Goal: Information Seeking & Learning: Learn about a topic

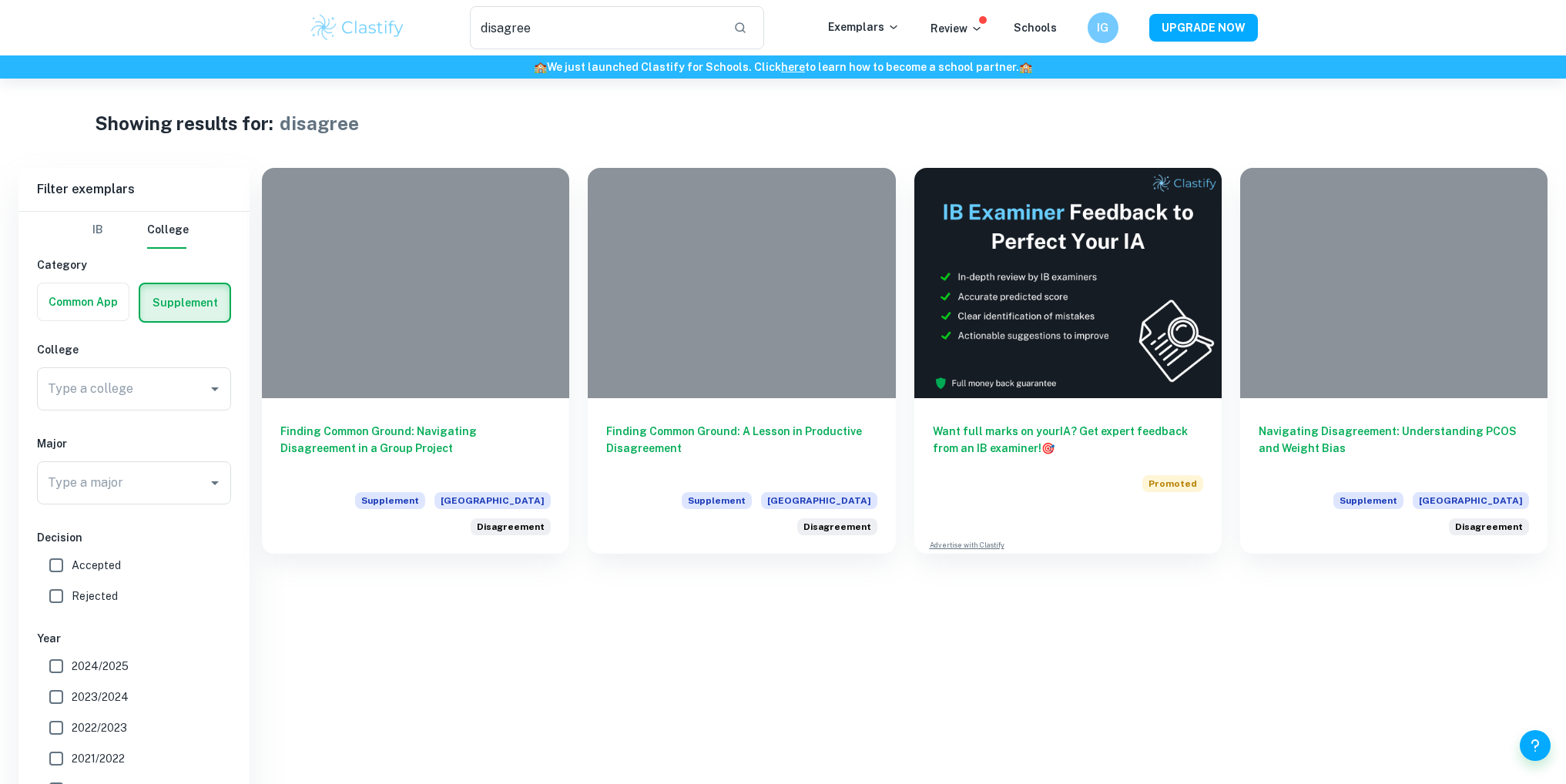
scroll to position [78, 0]
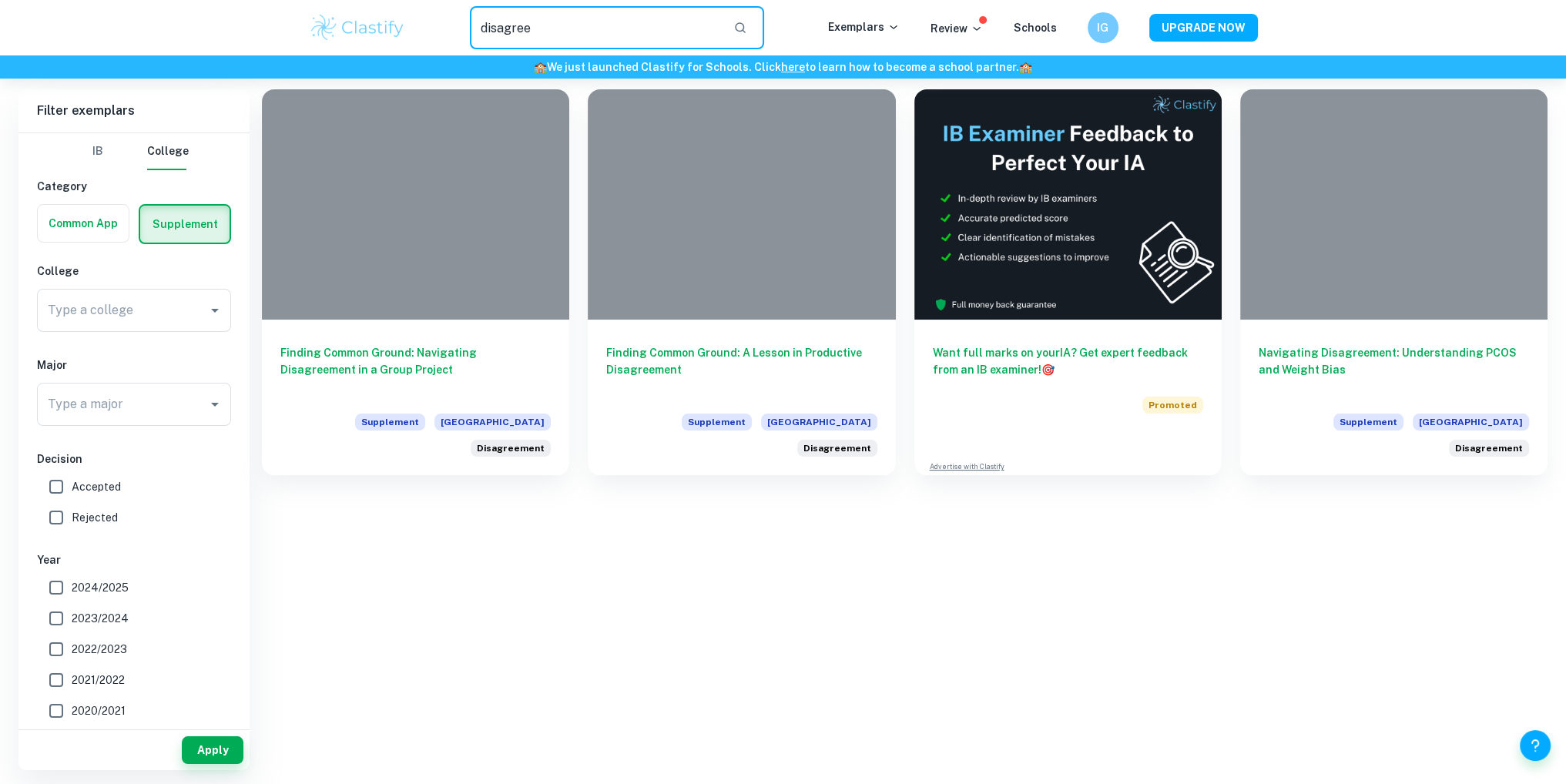
click at [600, 46] on input "disagree" at bounding box center [596, 27] width 251 height 43
drag, startPoint x: 389, startPoint y: 364, endPoint x: 277, endPoint y: 514, distance: 187.2
click at [287, 504] on div "Finding Common Ground: Navigating Disagreement in a Group Project Supplement Ha…" at bounding box center [904, 429] width 1285 height 680
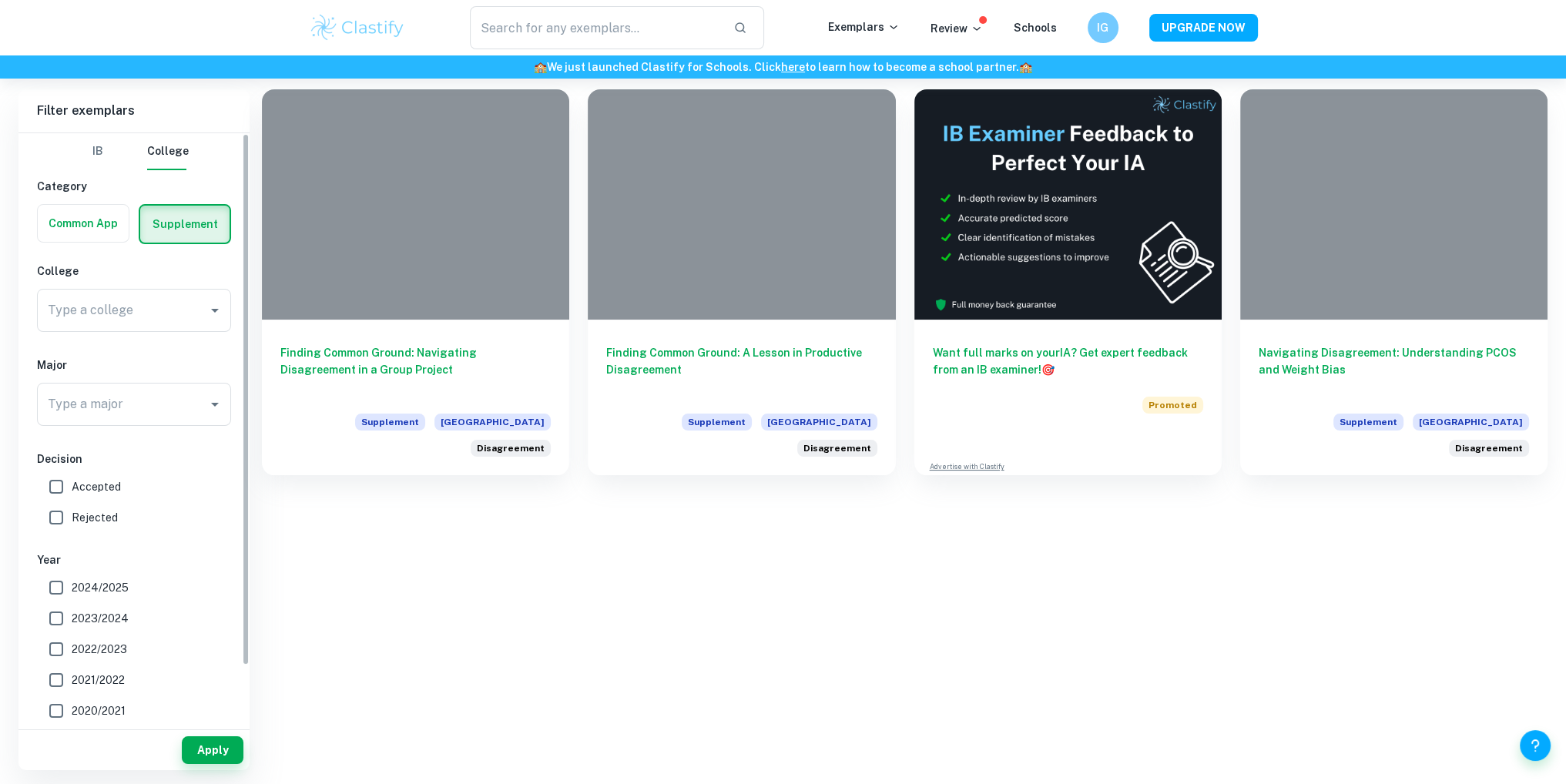
click at [118, 484] on span "Accepted" at bounding box center [97, 486] width 49 height 17
click at [72, 484] on input "Accepted" at bounding box center [56, 486] width 31 height 31
checkbox input "true"
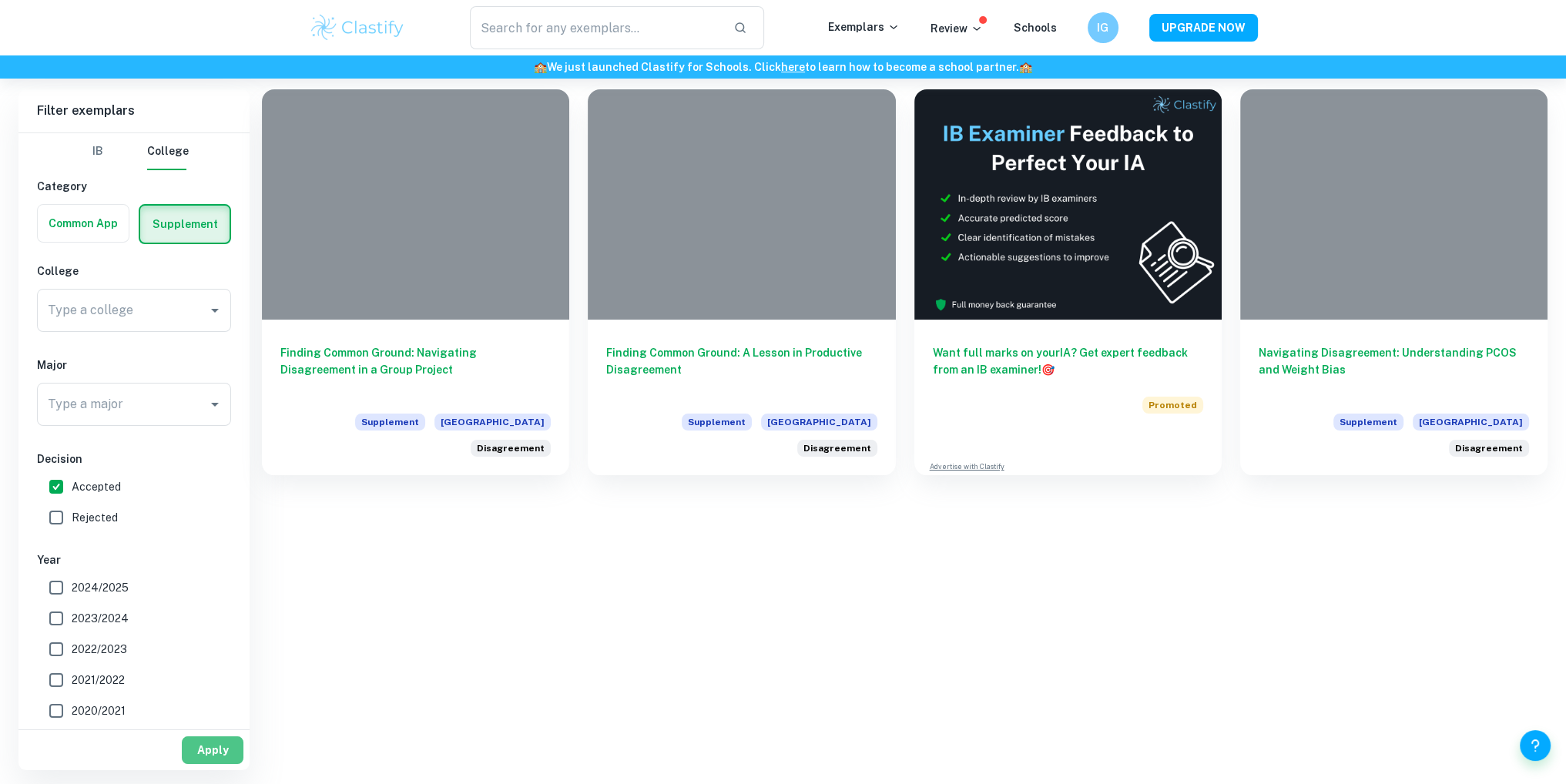
click at [225, 749] on button "Apply" at bounding box center [213, 749] width 62 height 27
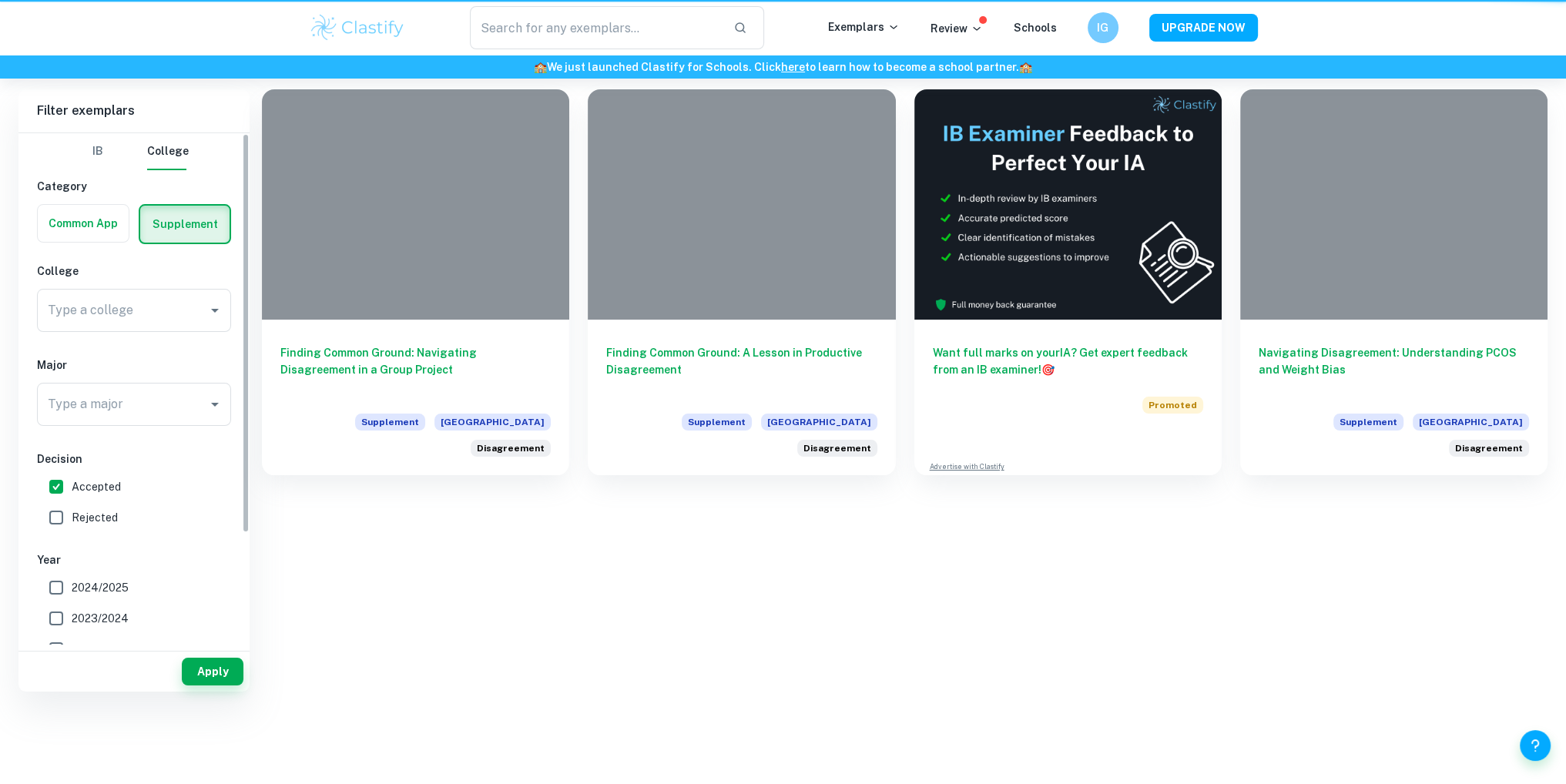
scroll to position [0, 0]
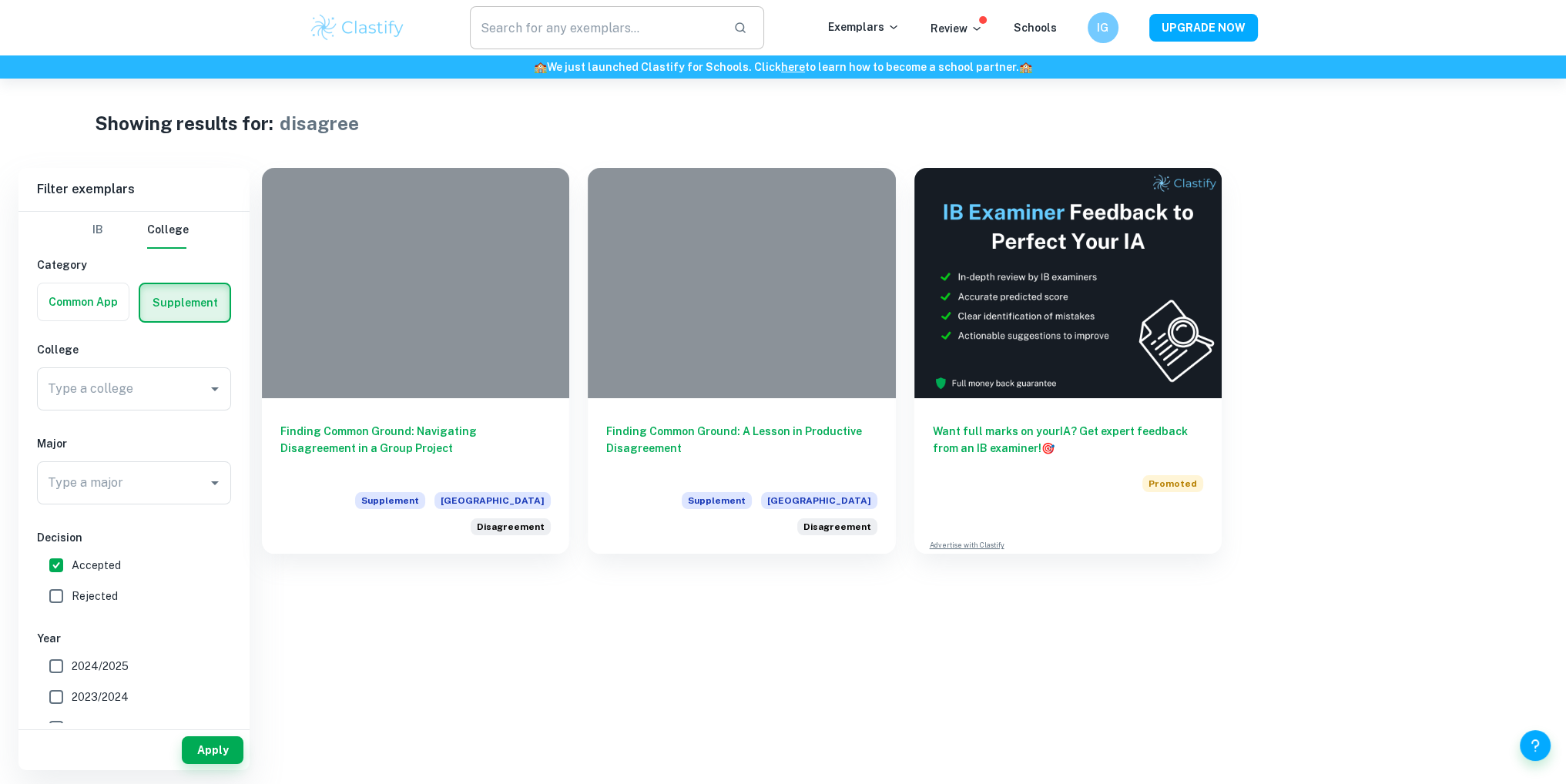
click at [663, 28] on input "text" at bounding box center [596, 27] width 251 height 43
drag, startPoint x: 671, startPoint y: 25, endPoint x: 450, endPoint y: 54, distance: 222.9
click at [450, 54] on div "​ Exemplars Review Schools IG UPGRADE NOW" at bounding box center [783, 27] width 1566 height 56
type input "disagree"
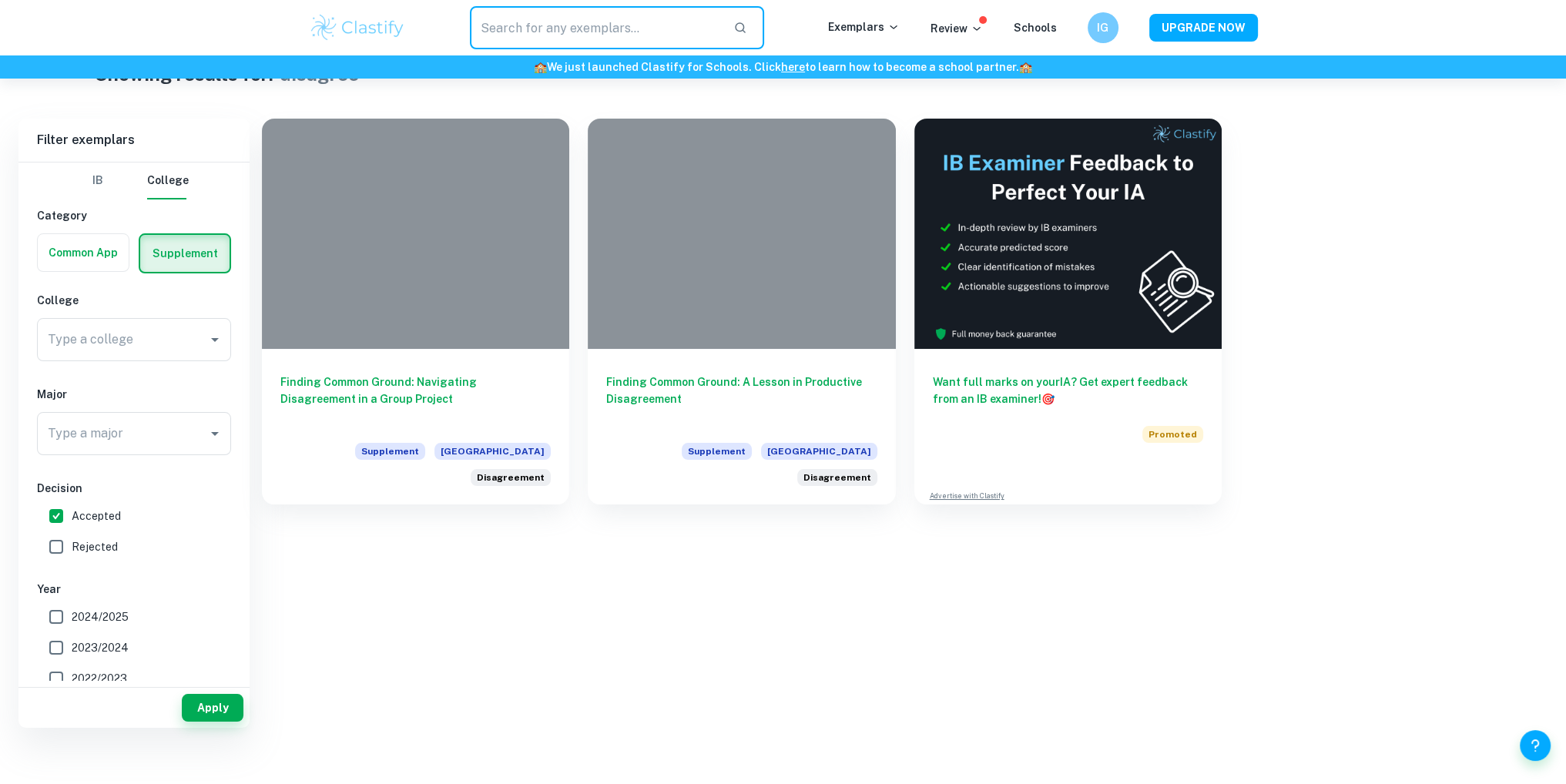
scroll to position [78, 0]
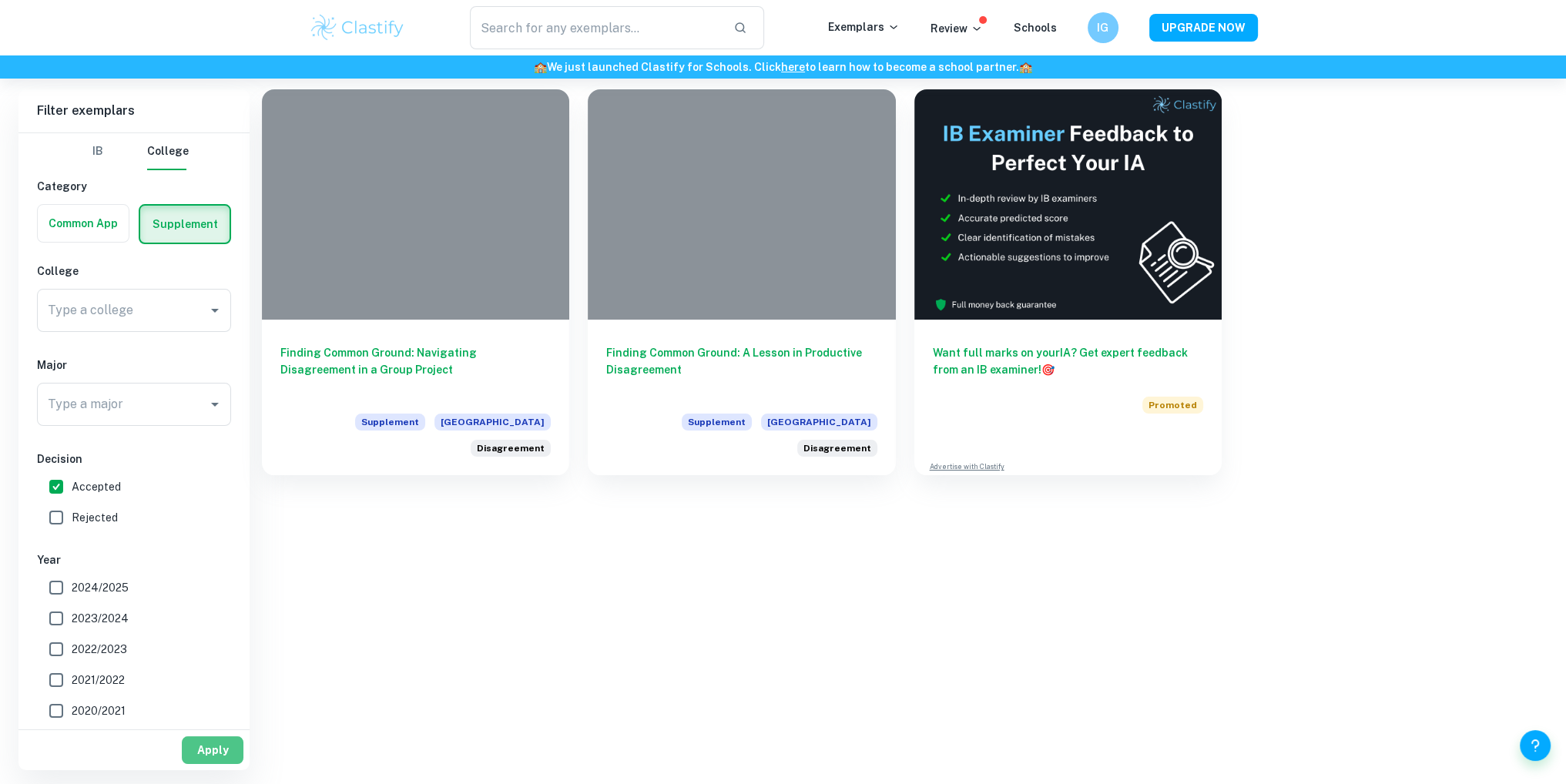
click at [231, 749] on button "Apply" at bounding box center [213, 749] width 62 height 27
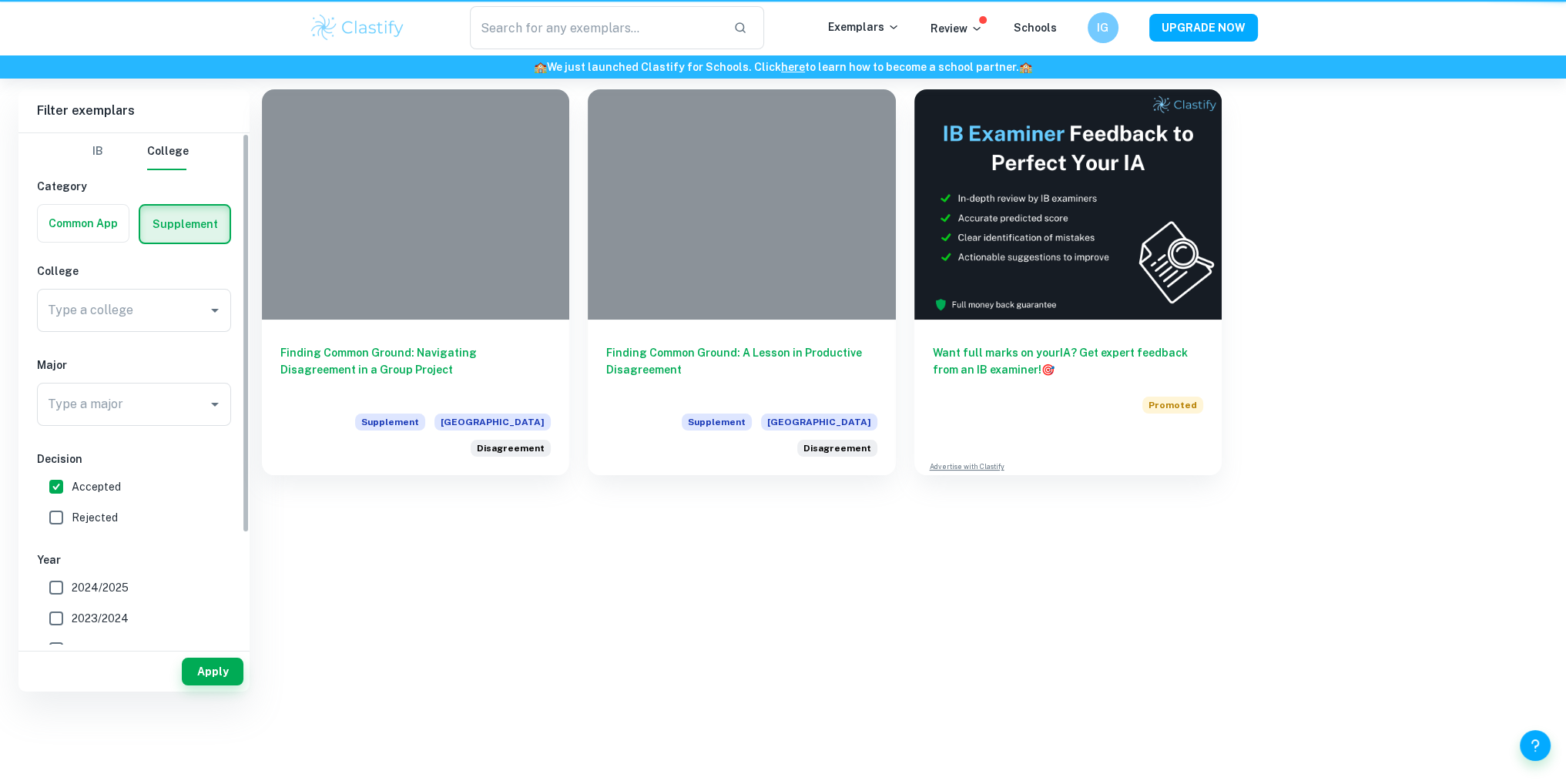
scroll to position [0, 0]
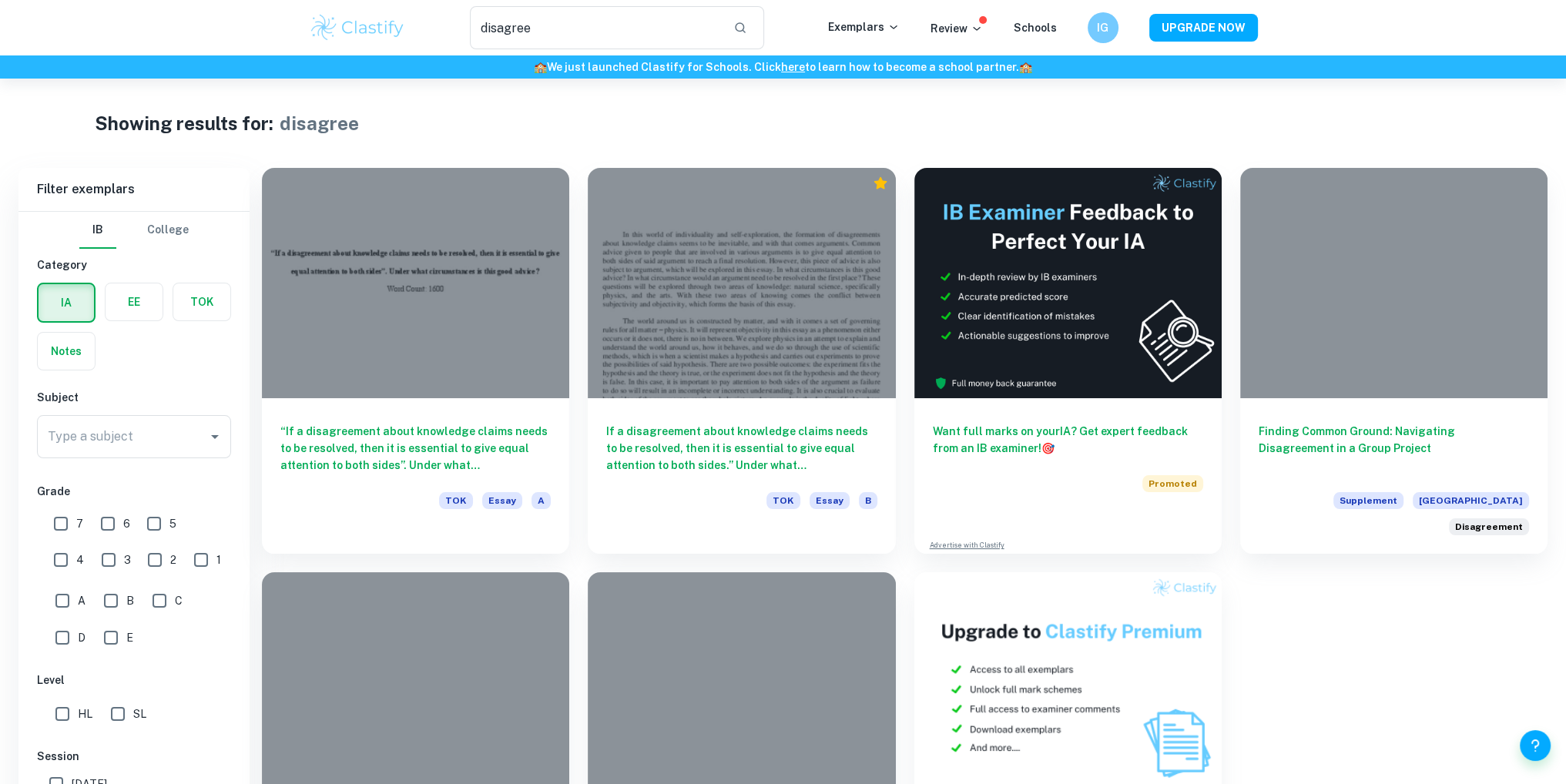
scroll to position [141, 0]
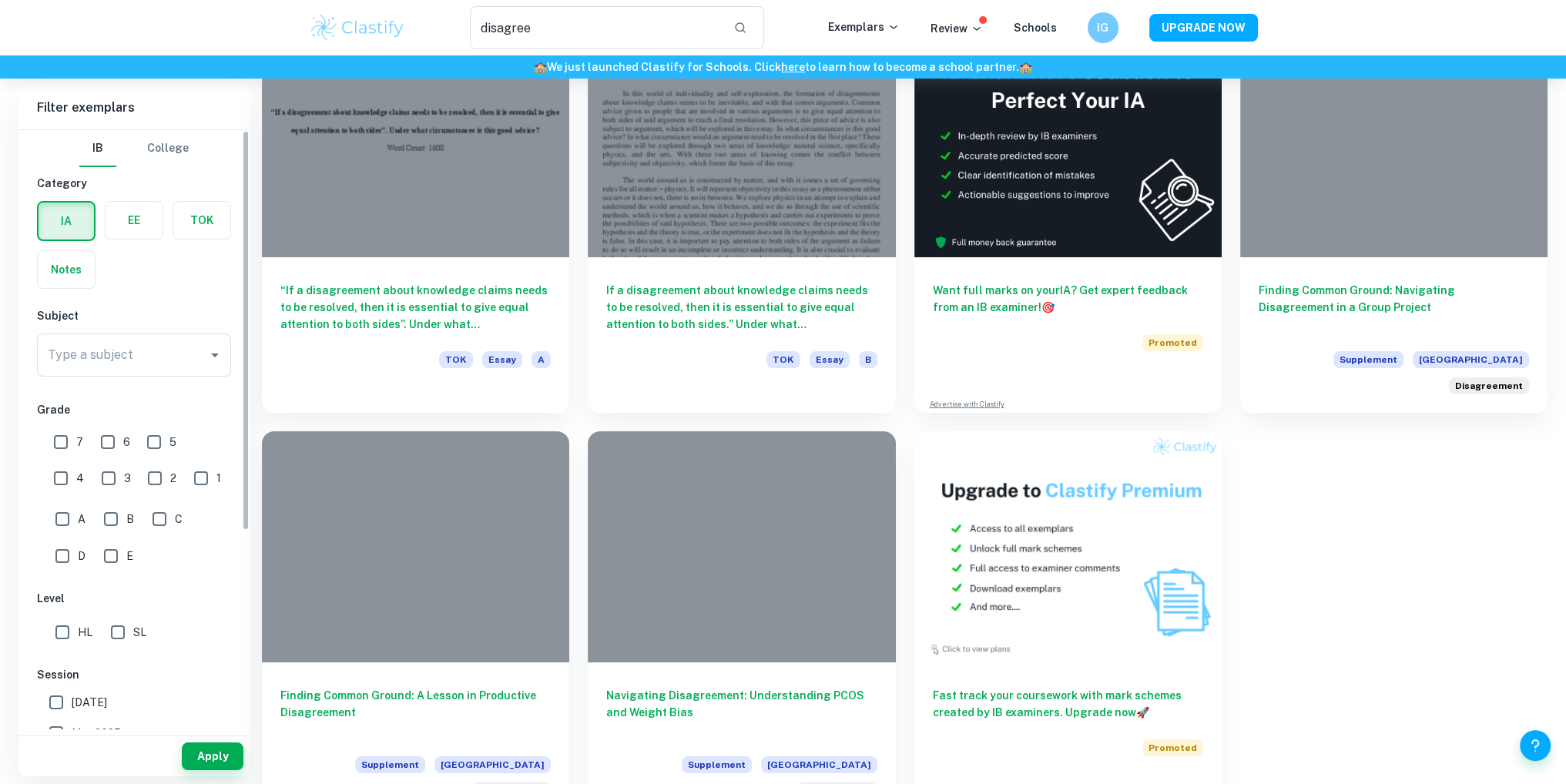
click at [160, 142] on button "College" at bounding box center [168, 148] width 42 height 37
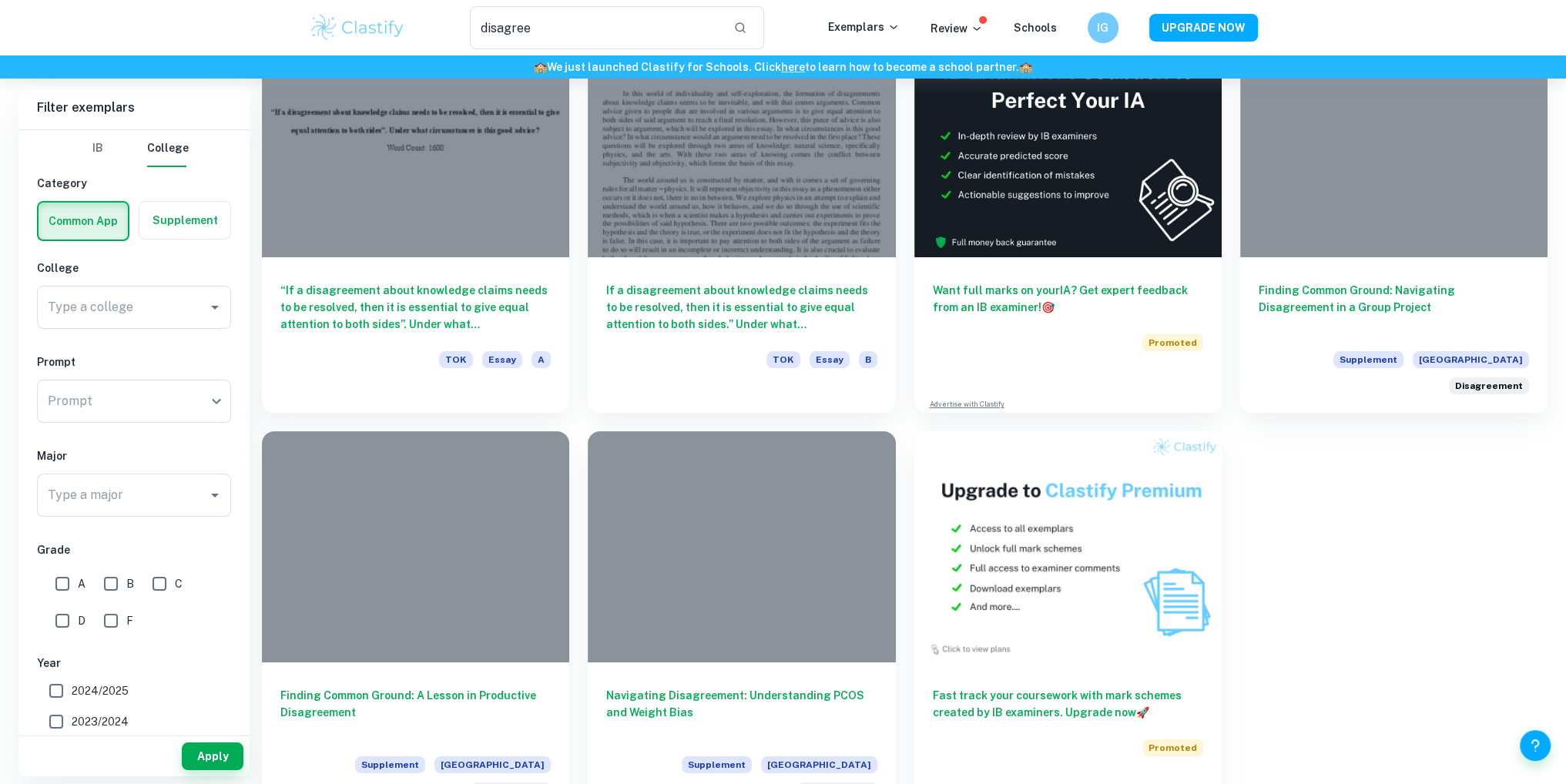
drag, startPoint x: 541, startPoint y: 32, endPoint x: 437, endPoint y: 56, distance: 106.7
click at [437, 56] on header "disagree ​ Exemplars Review Schools IG UPGRADE NOW 🏫 We just launched Clastify …" at bounding box center [783, 39] width 1566 height 78
click at [189, 106] on h6 "Filter exemplars" at bounding box center [134, 107] width 231 height 43
click at [168, 231] on label "button" at bounding box center [185, 220] width 91 height 37
click at [0, 0] on input "radio" at bounding box center [0, 0] width 0 height 0
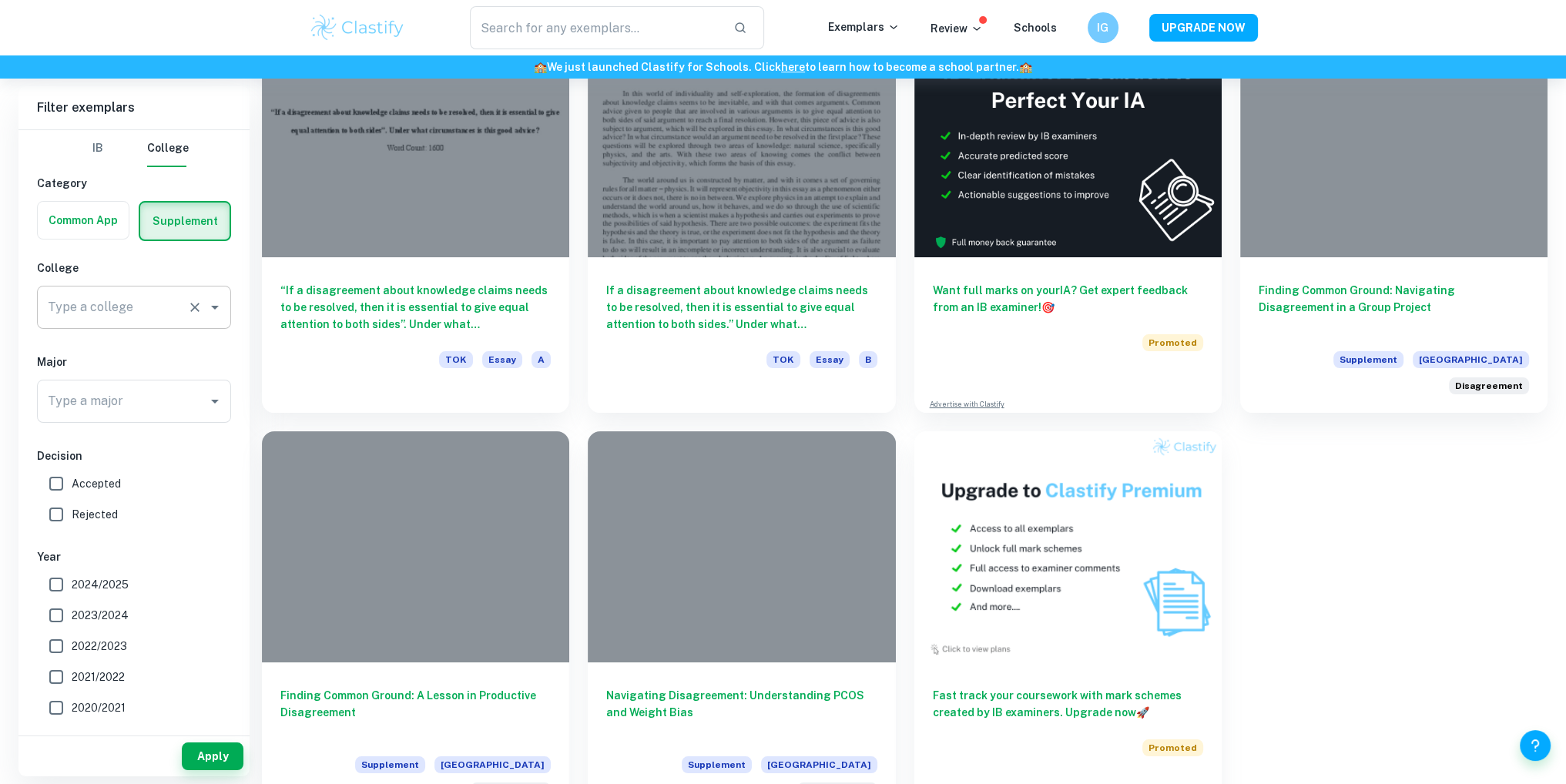
click at [182, 322] on div "Type a college" at bounding box center [134, 307] width 194 height 43
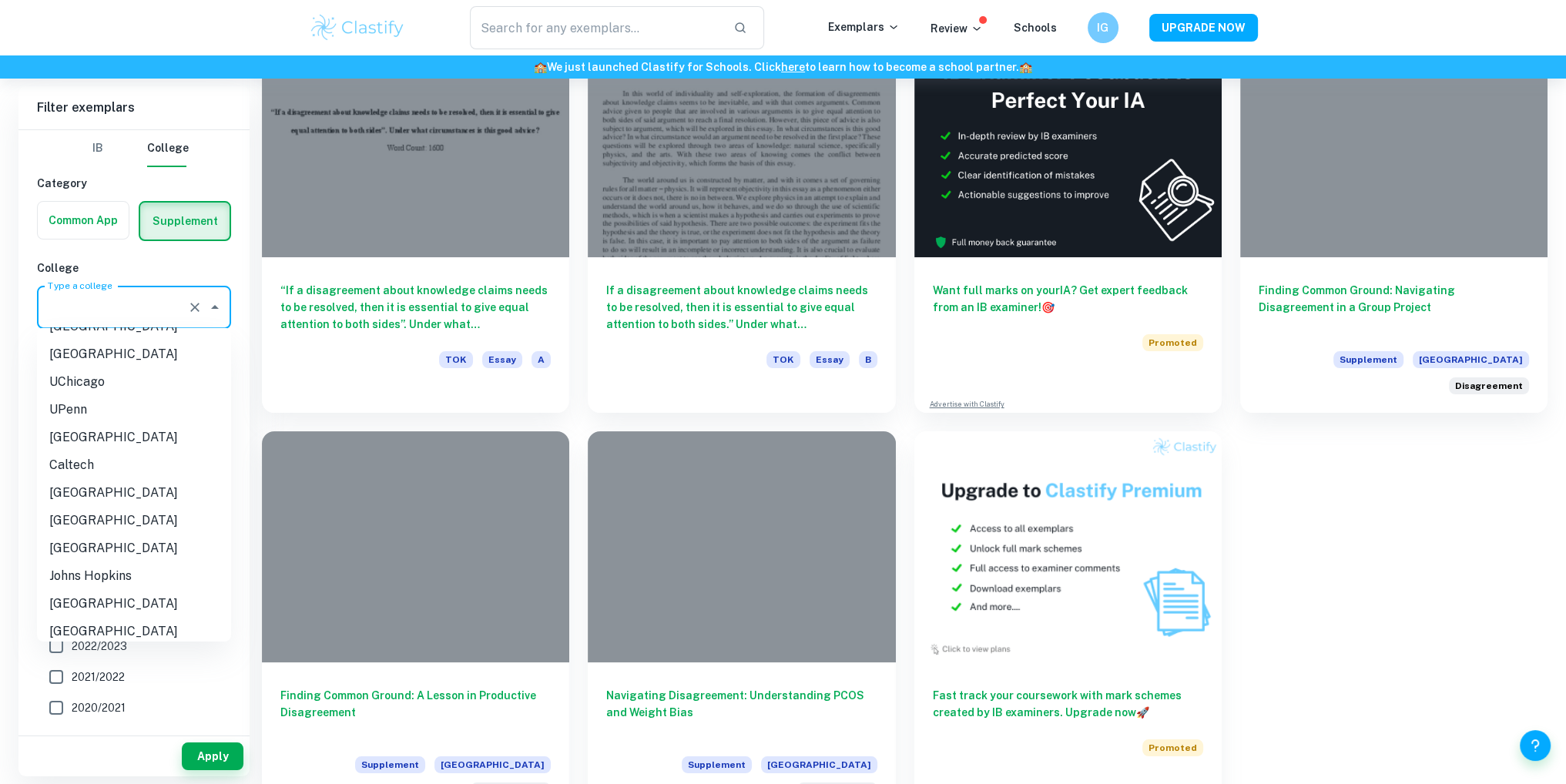
scroll to position [0, 0]
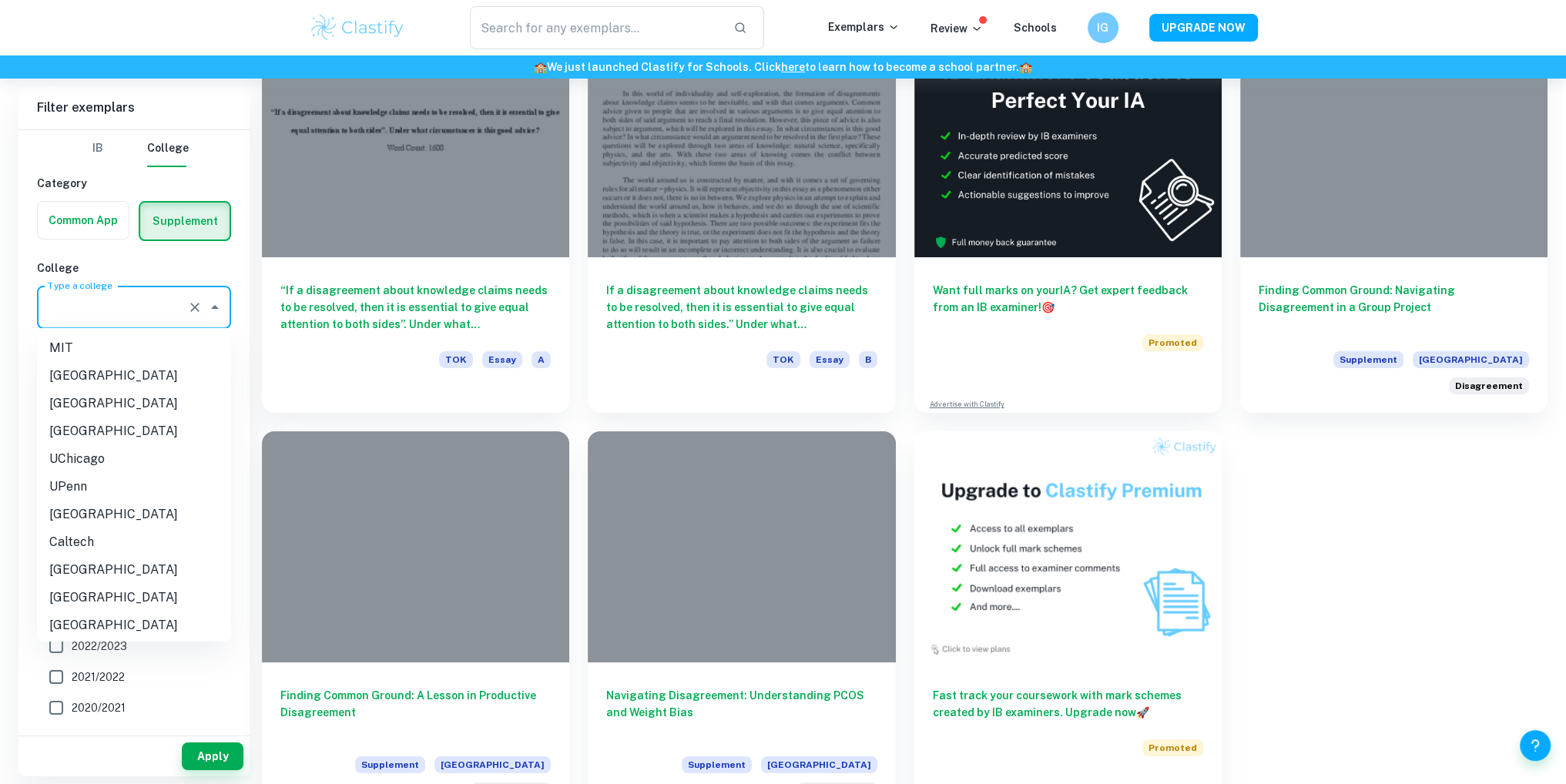
click at [105, 373] on li "[GEOGRAPHIC_DATA]" at bounding box center [134, 375] width 194 height 27
type input "[GEOGRAPHIC_DATA]"
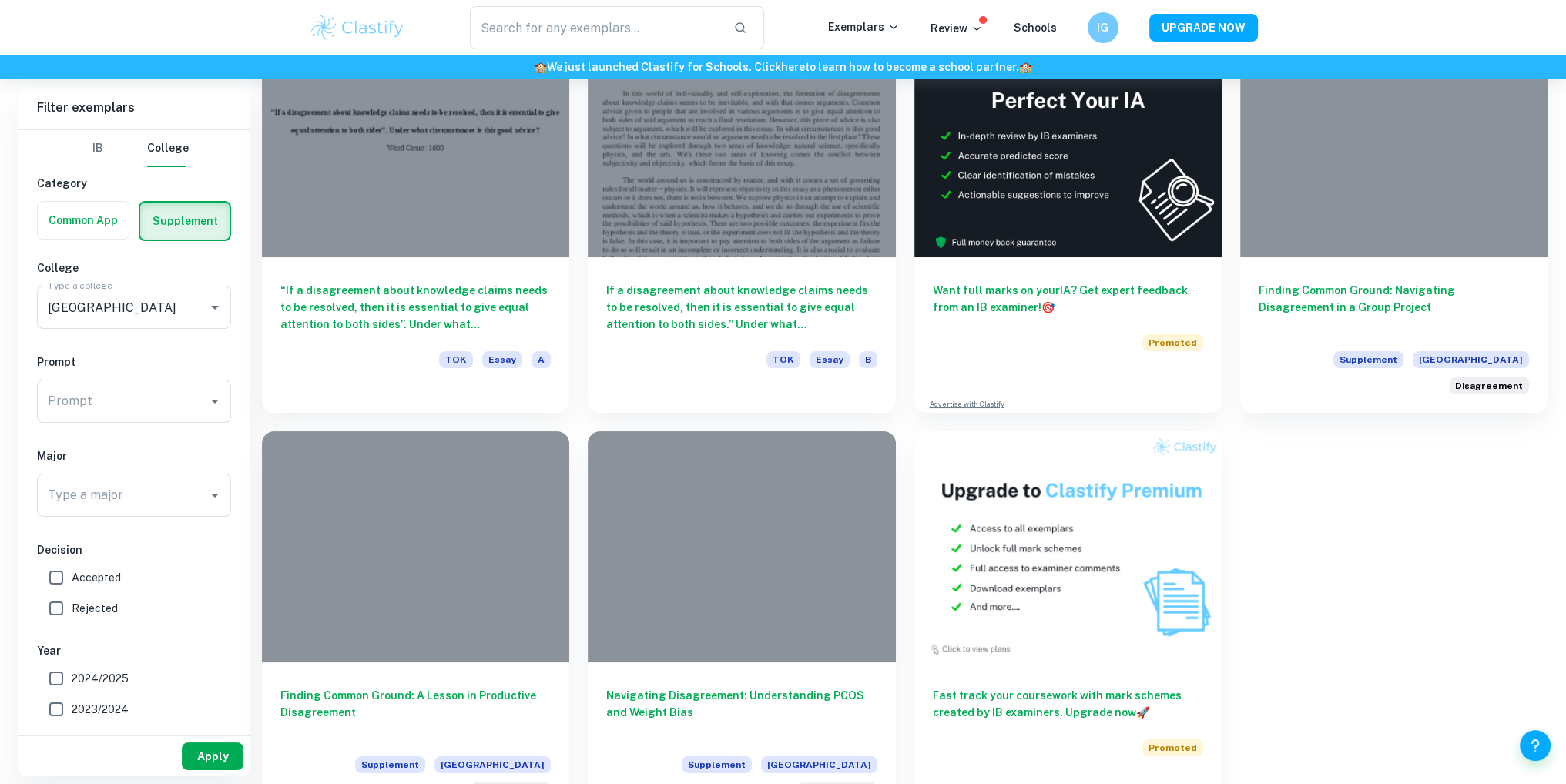
click at [203, 748] on button "Apply" at bounding box center [213, 756] width 62 height 27
type input "disagree"
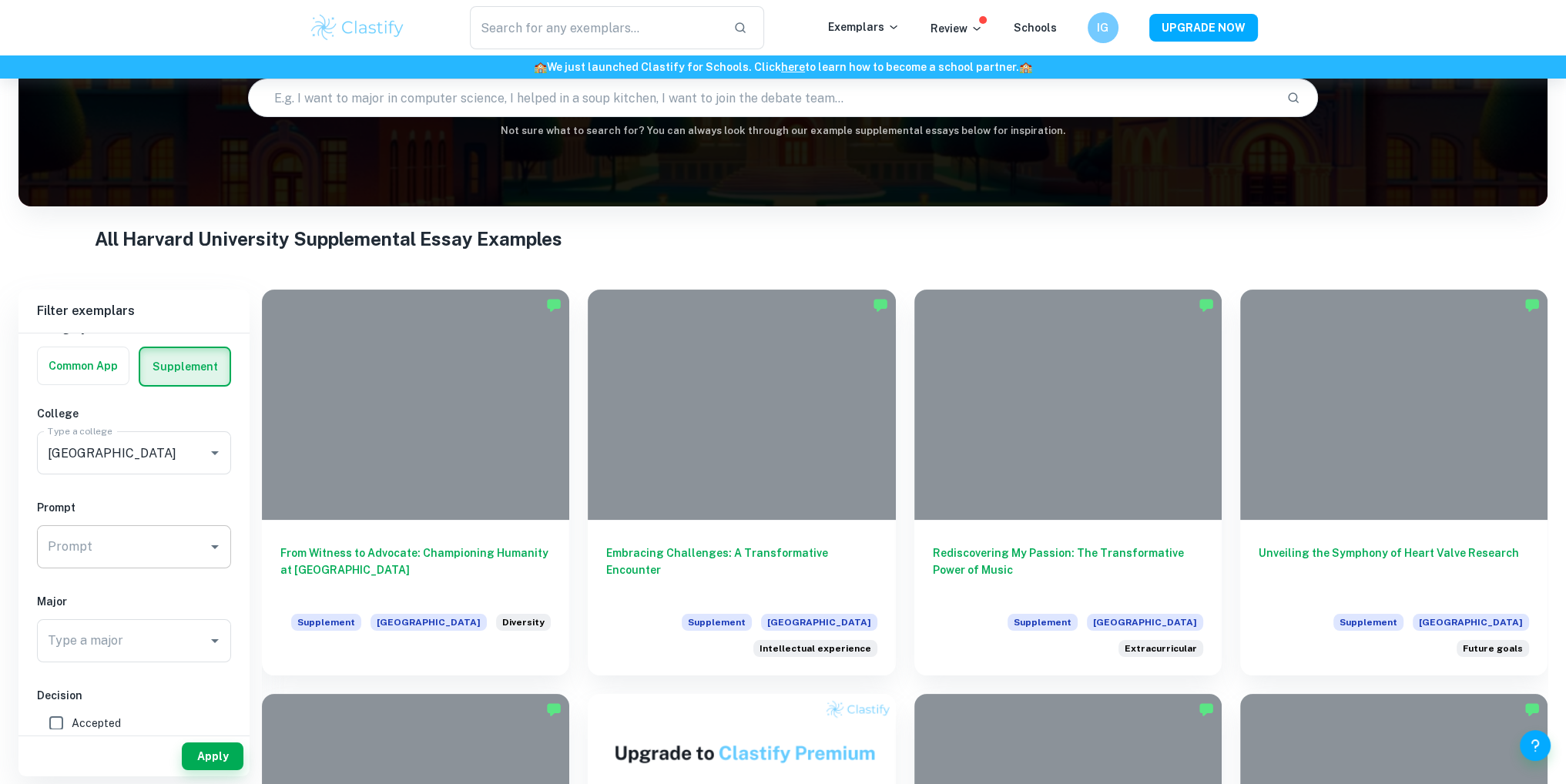
scroll to position [77, 0]
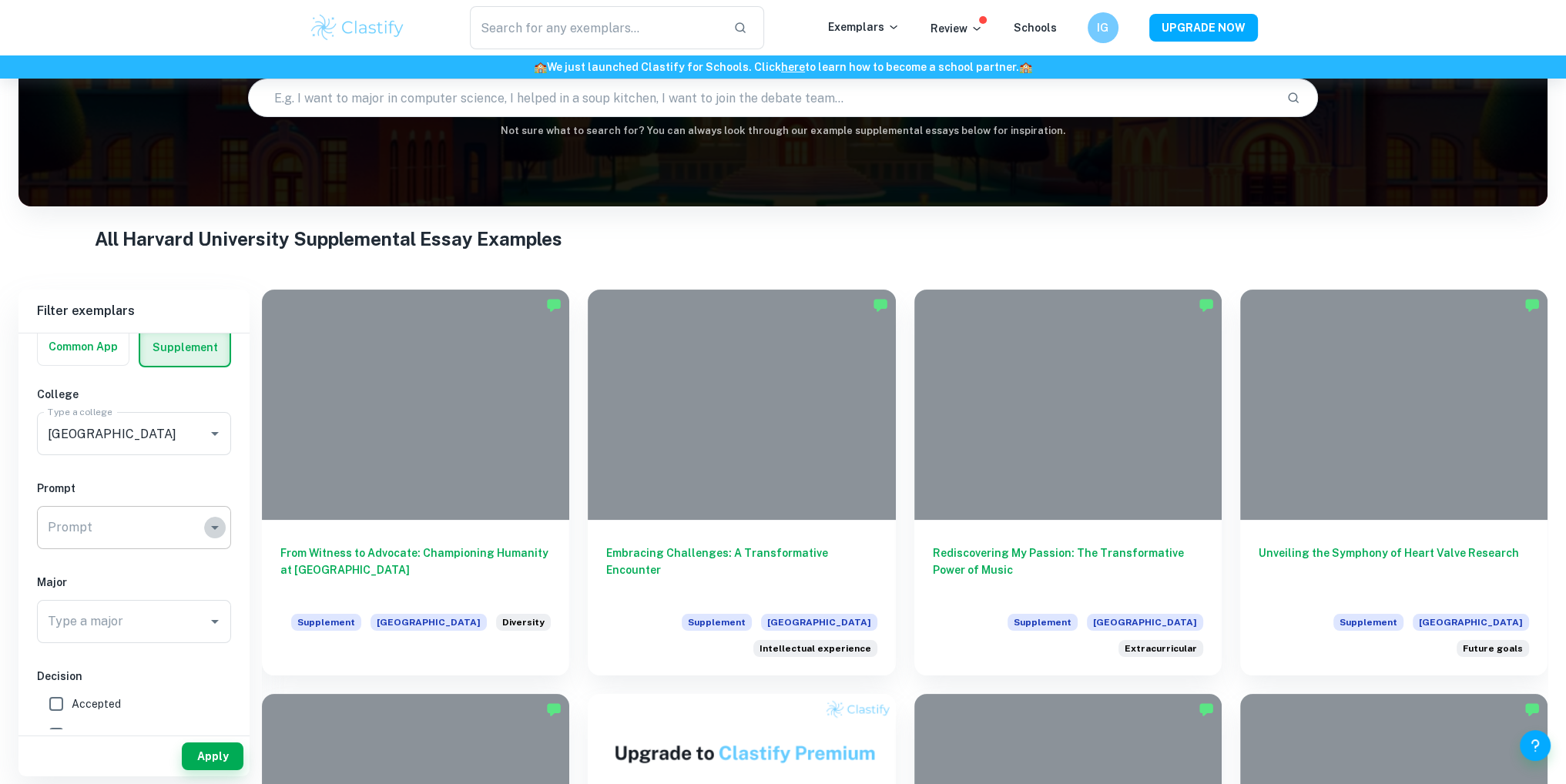
click at [211, 525] on icon "Open" at bounding box center [215, 527] width 7 height 4
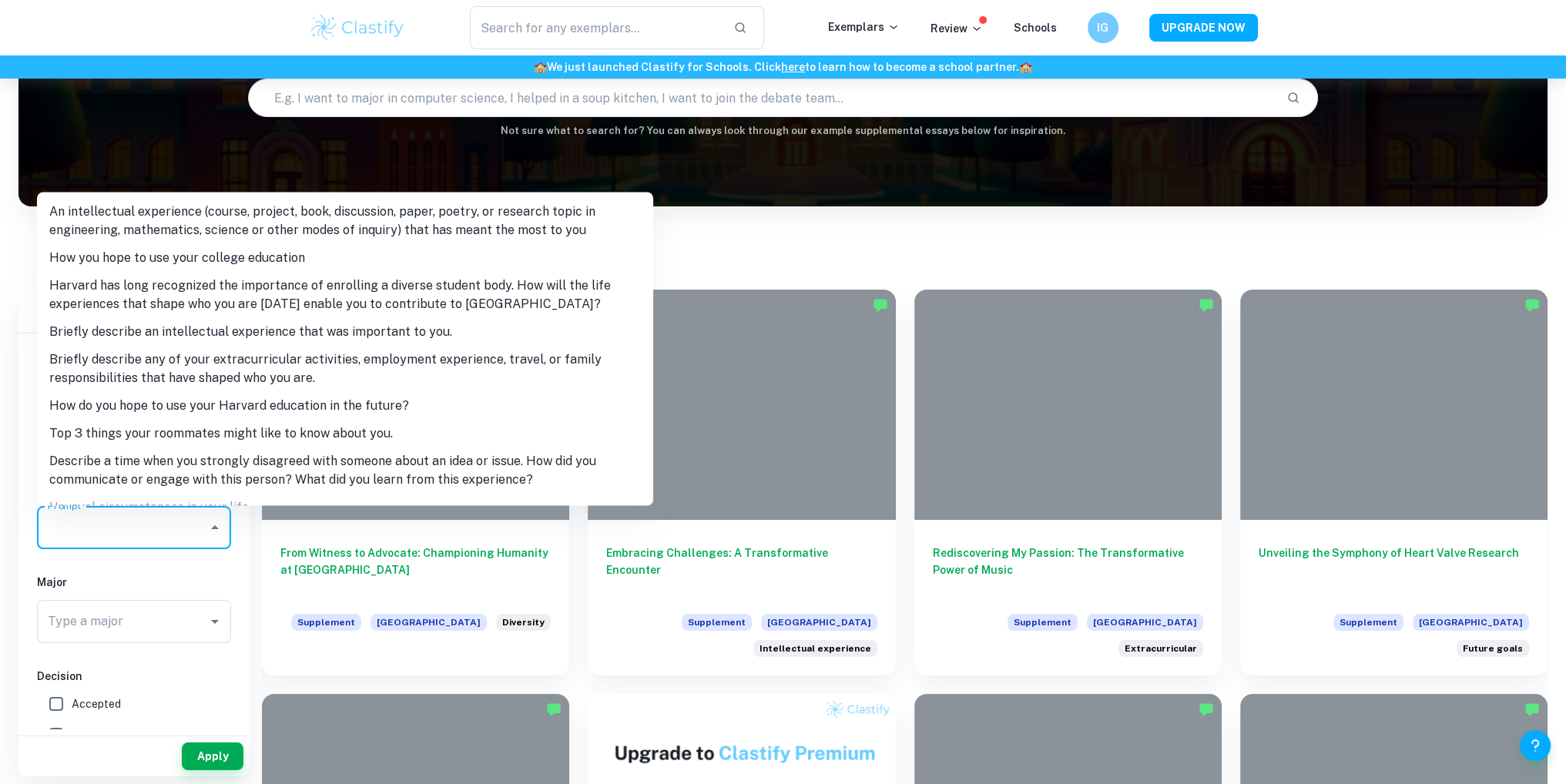
click at [210, 524] on icon "Close" at bounding box center [215, 527] width 18 height 18
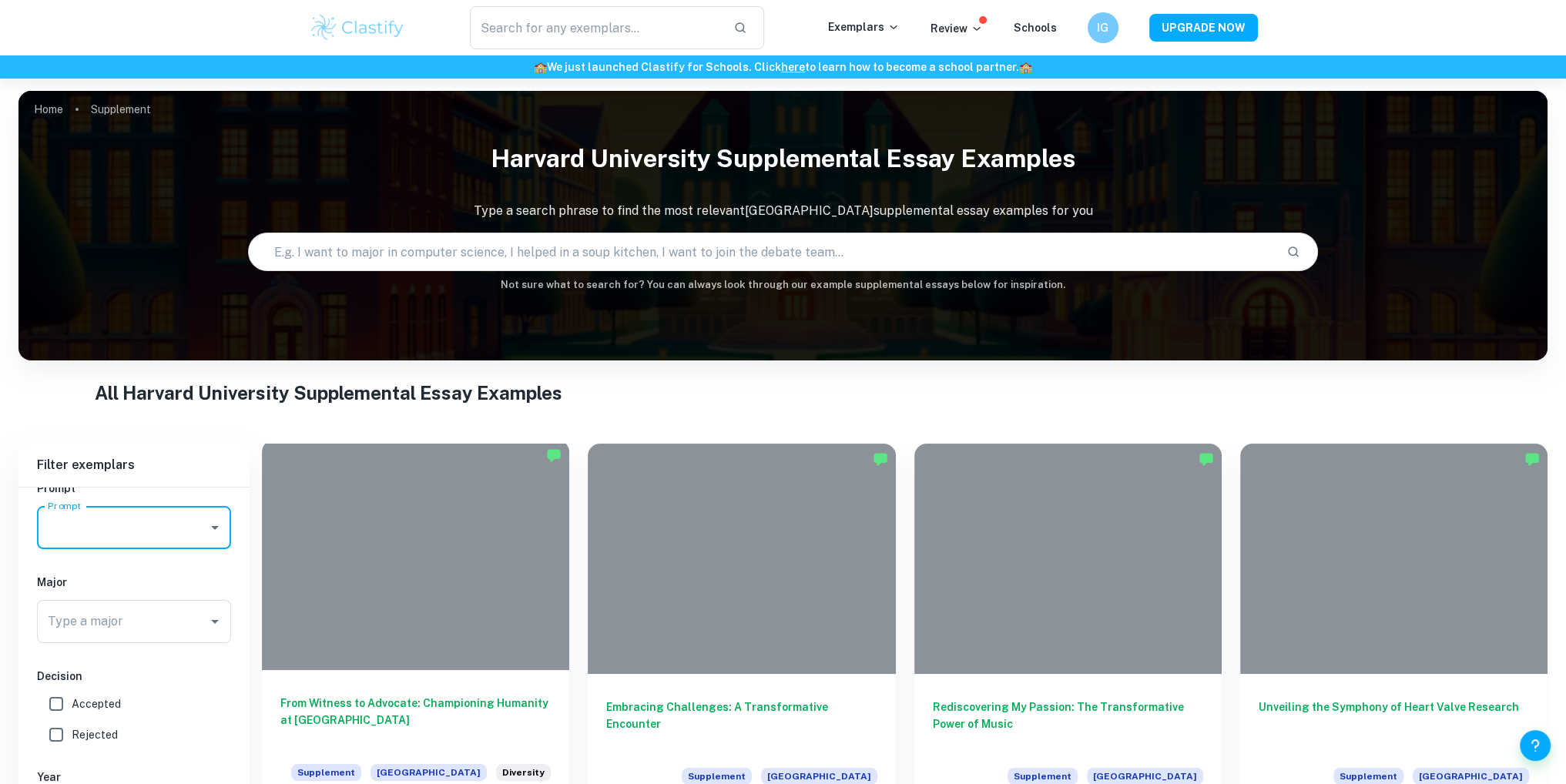
scroll to position [231, 0]
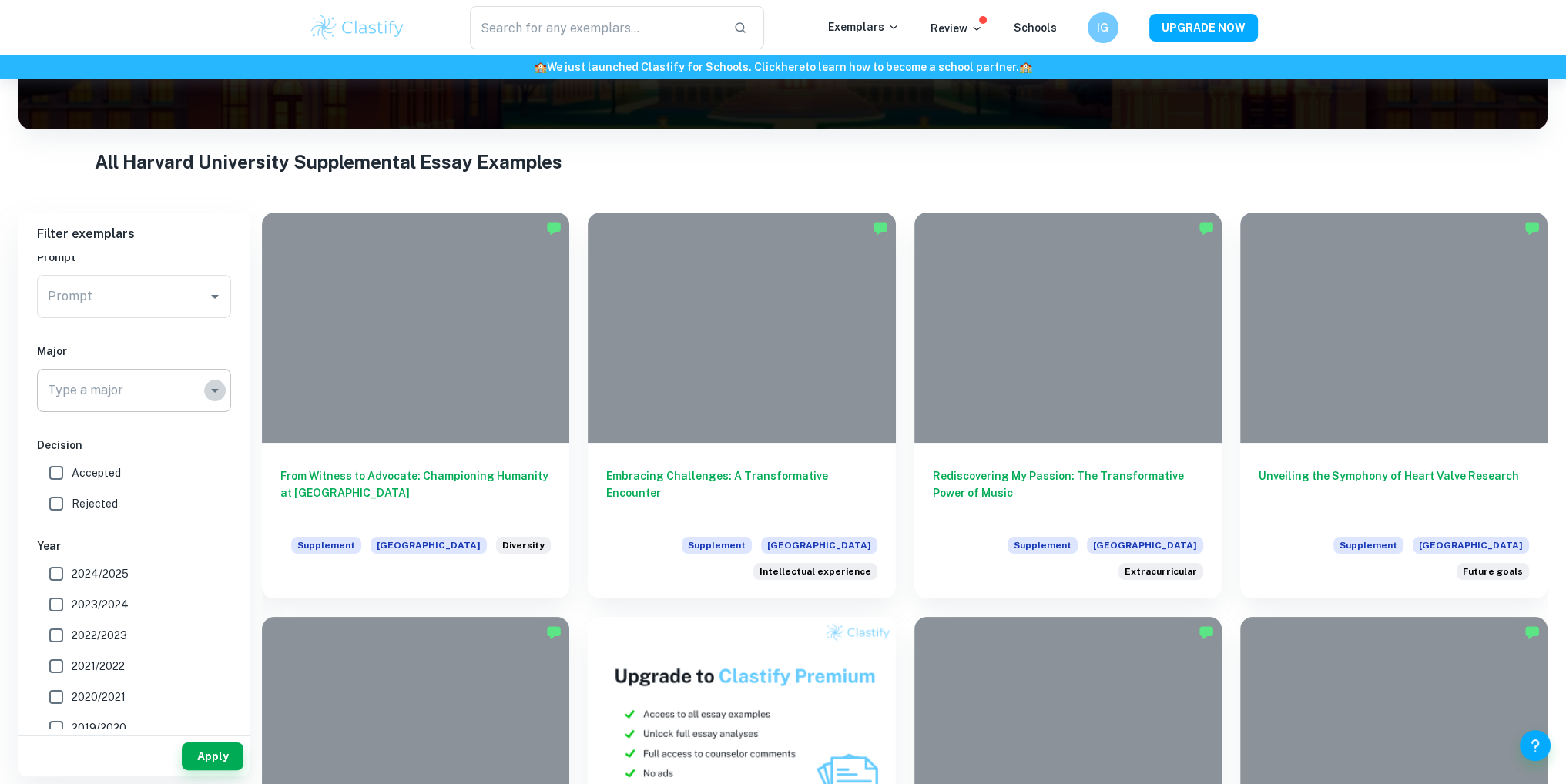
click at [218, 389] on icon "Open" at bounding box center [215, 390] width 18 height 18
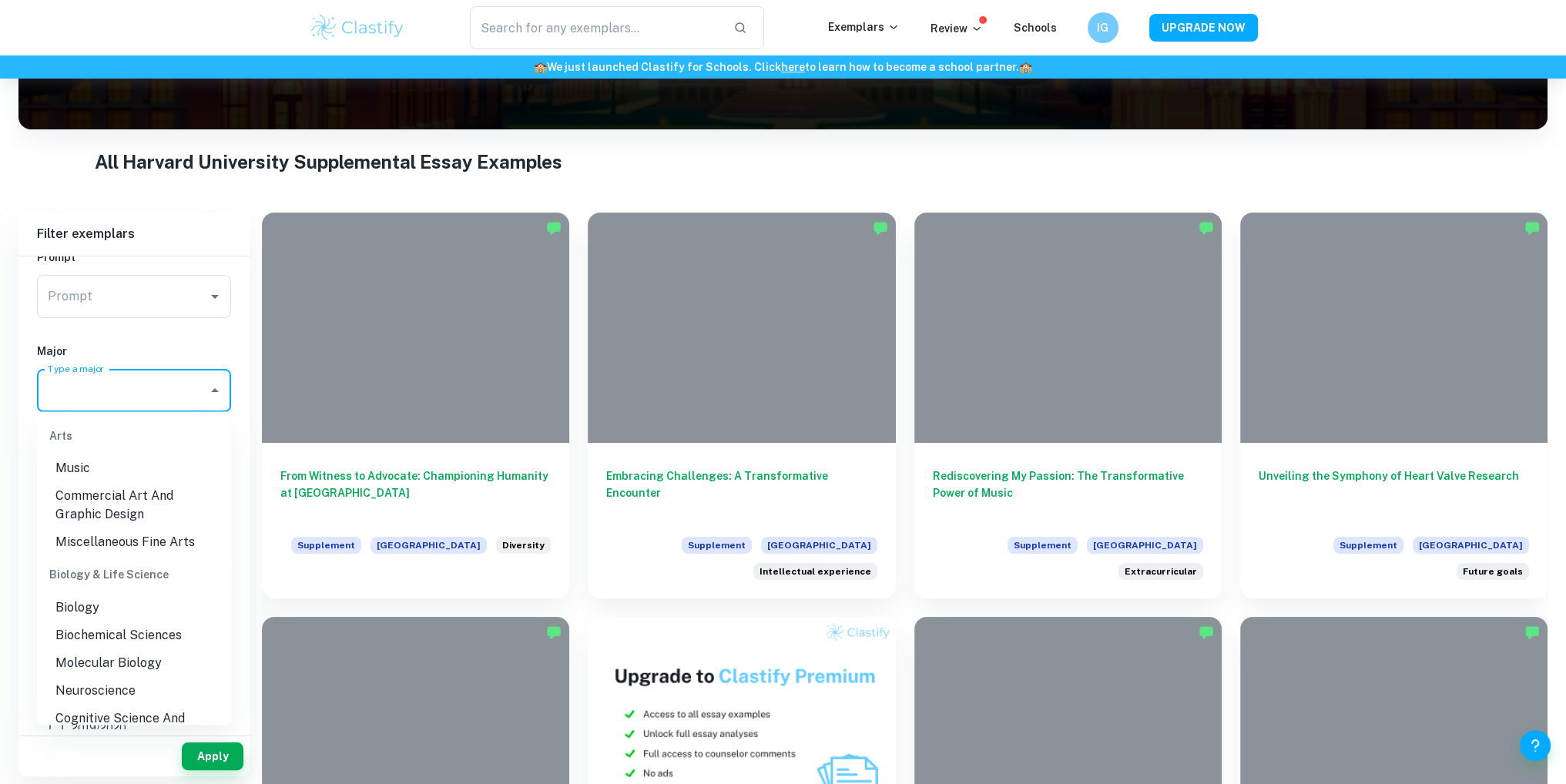
click at [179, 344] on h6 "Major" at bounding box center [134, 351] width 194 height 17
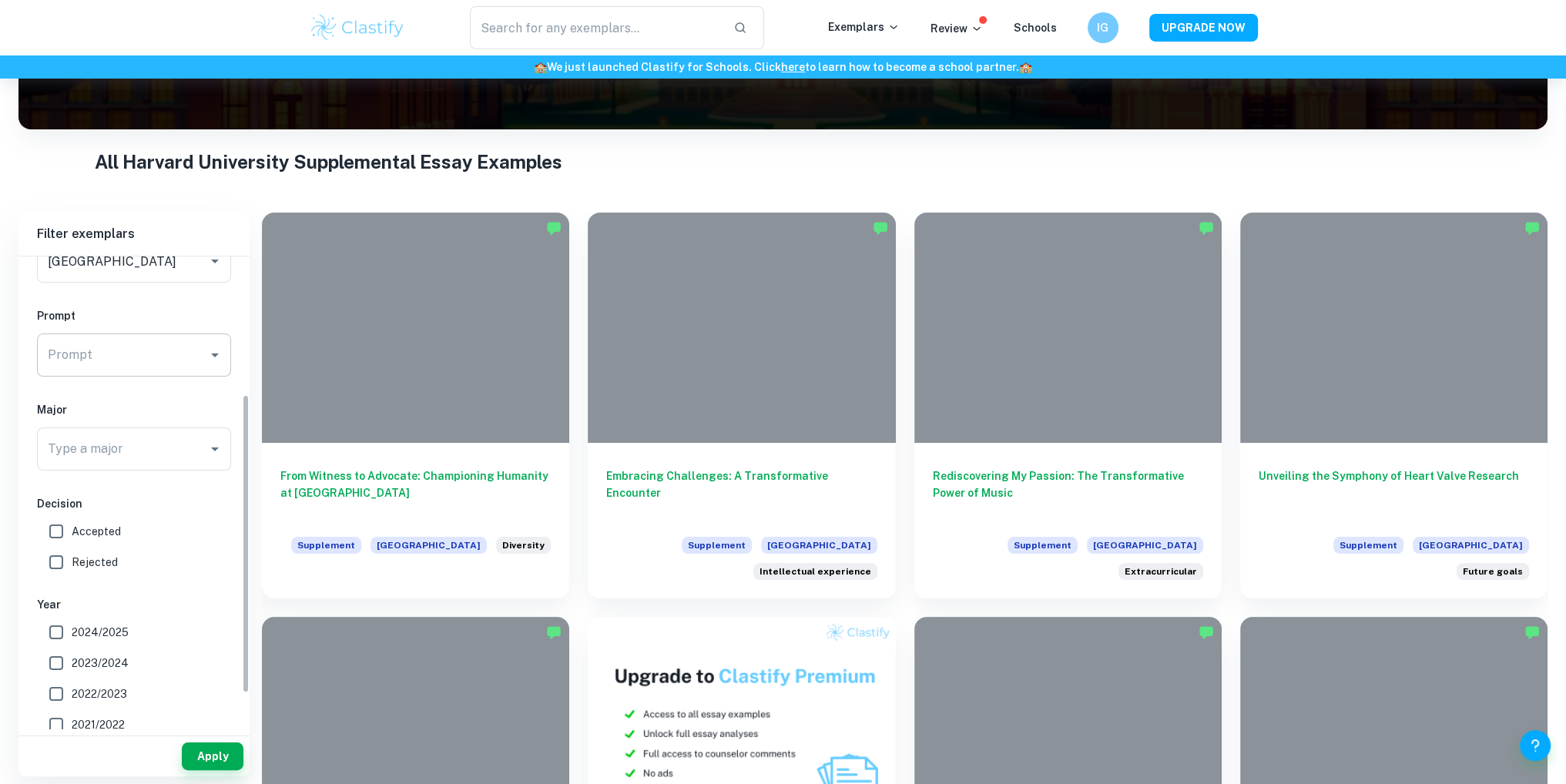
scroll to position [154, 0]
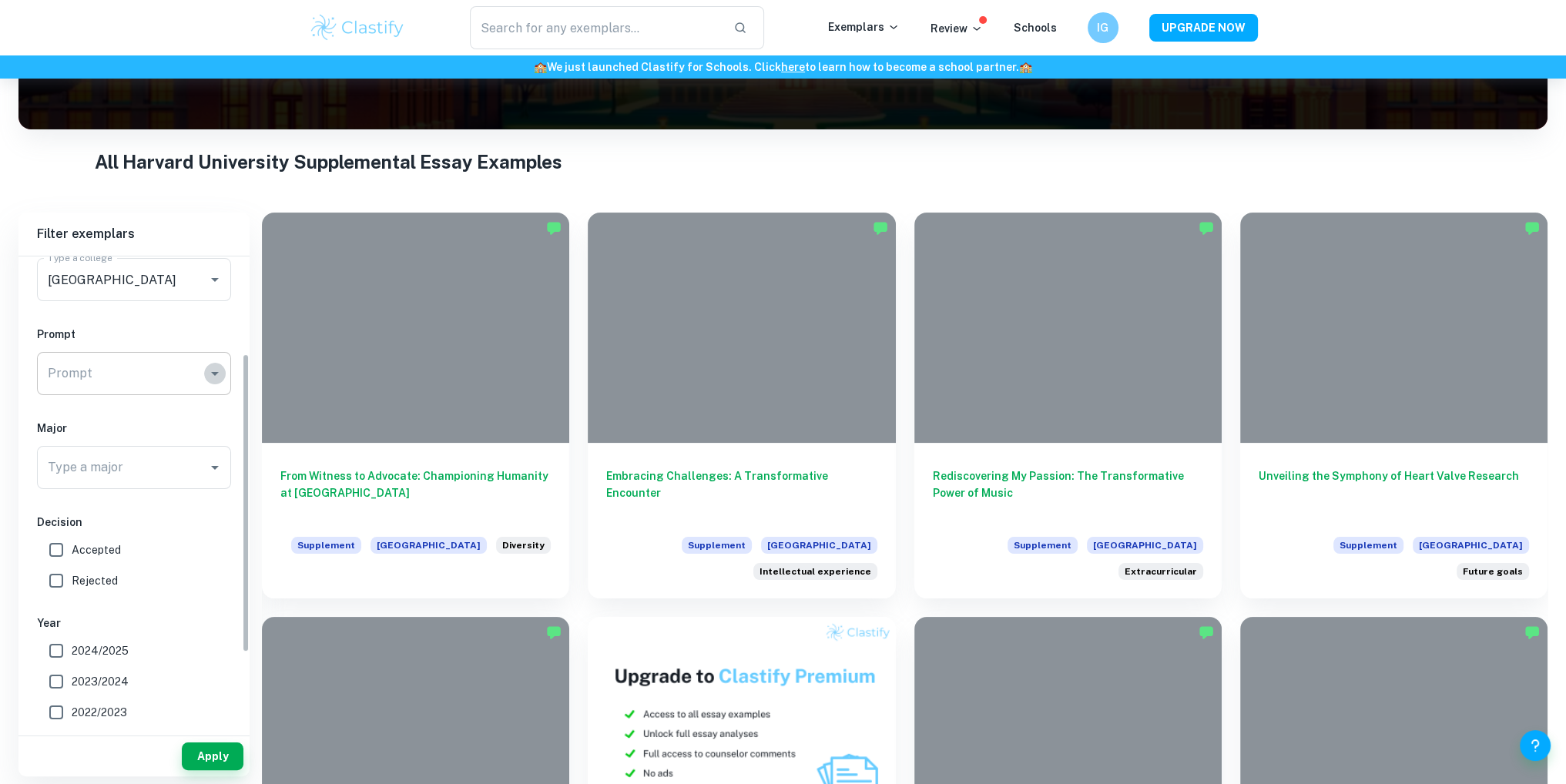
click at [211, 373] on icon "Open" at bounding box center [215, 373] width 18 height 18
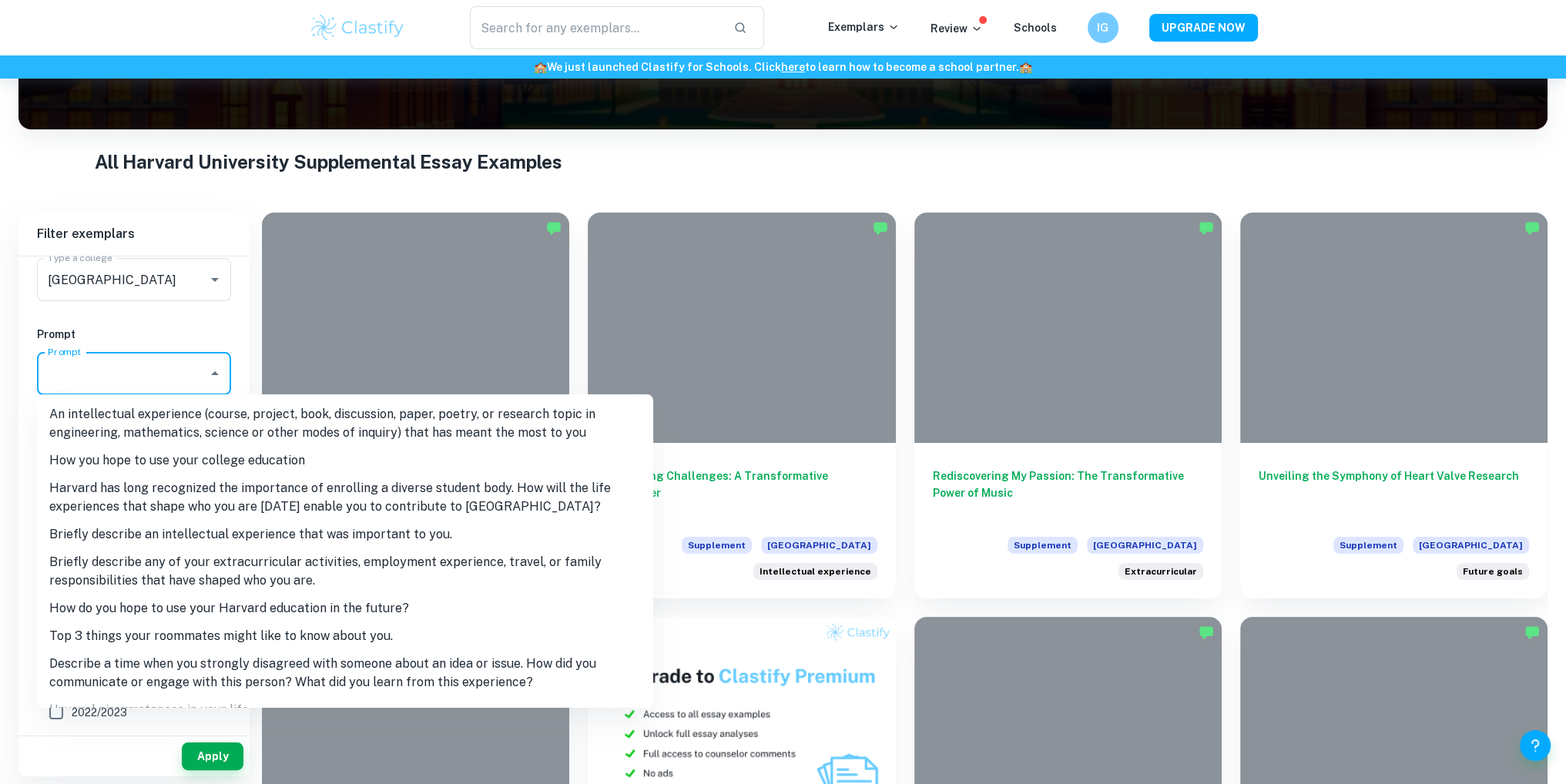
click at [137, 577] on li "Briefly describe any of your extracurricular activities, employment experience,…" at bounding box center [345, 571] width 616 height 46
type input "Briefly describe any of your extracurricular activities, employment experience,…"
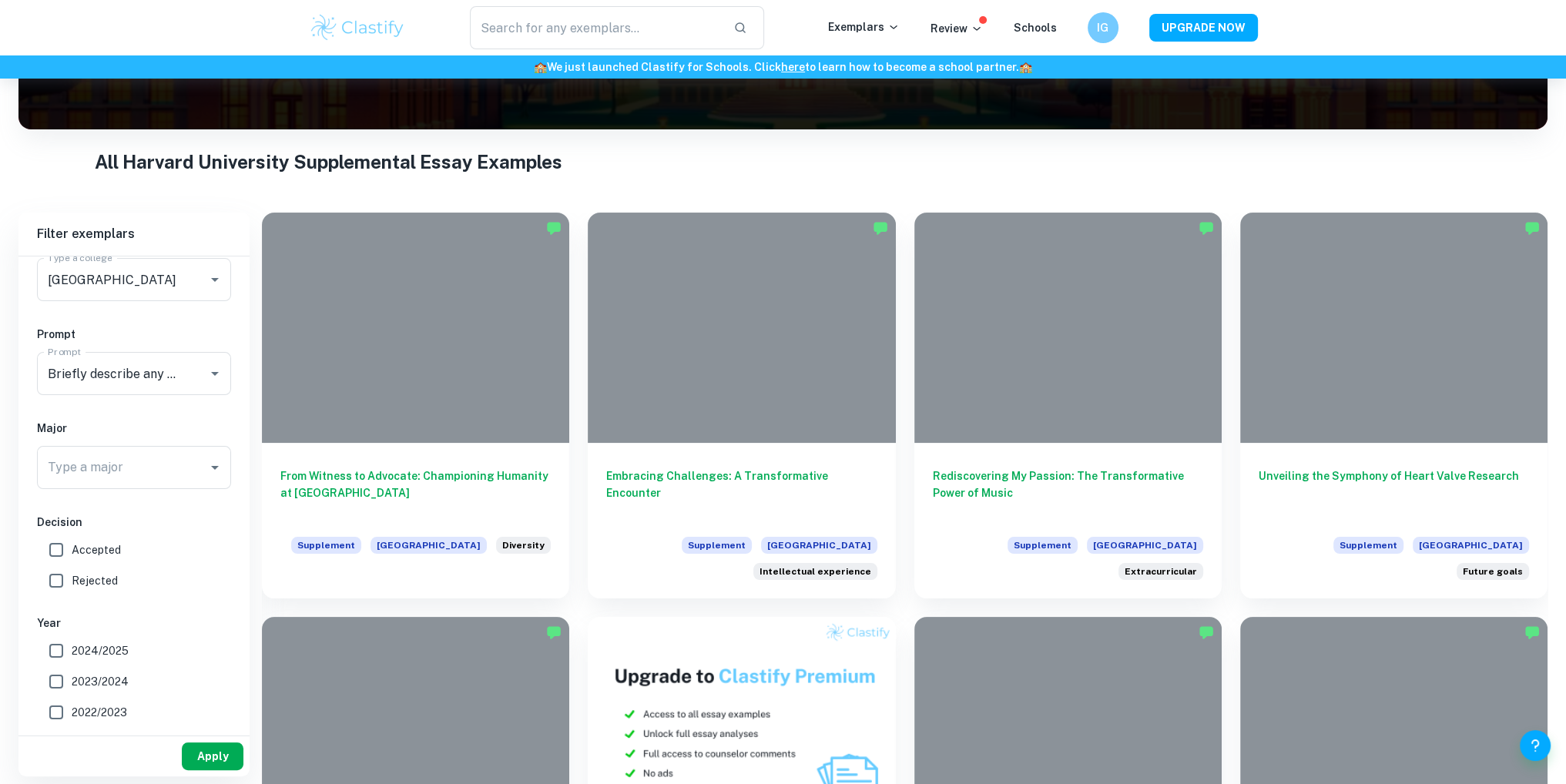
click at [207, 748] on button "Apply" at bounding box center [213, 756] width 62 height 27
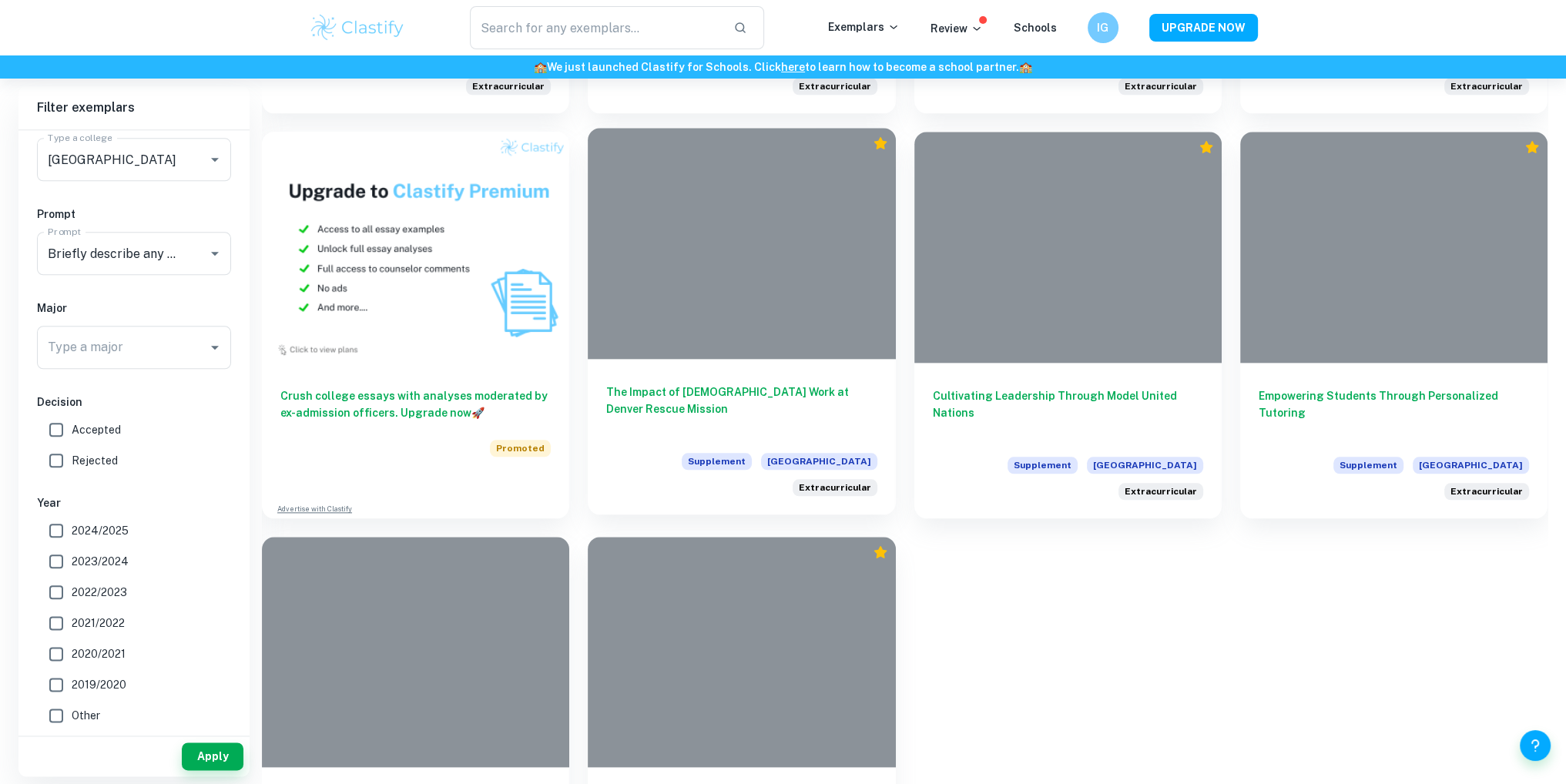
scroll to position [2337, 0]
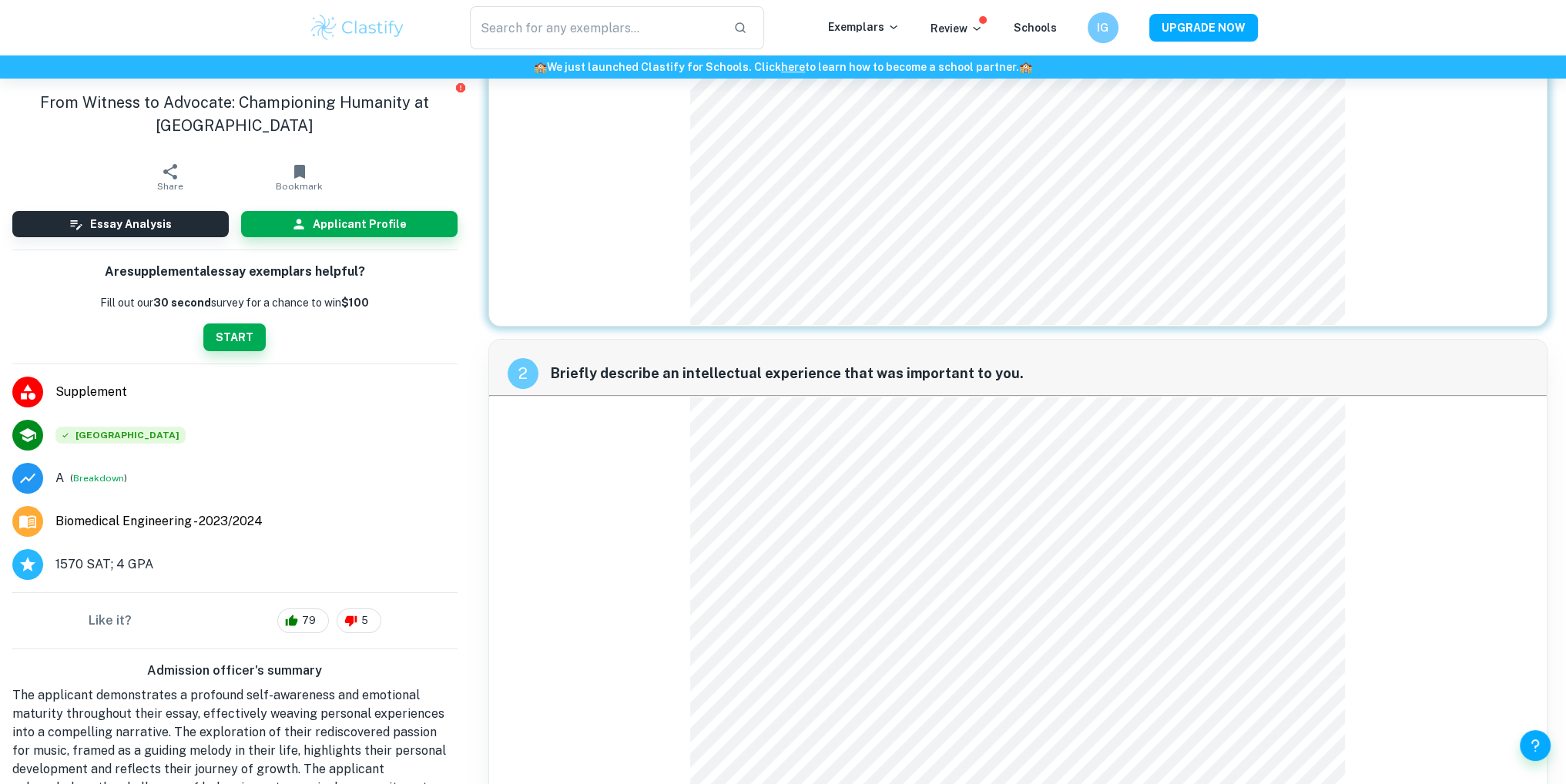
scroll to position [308, 0]
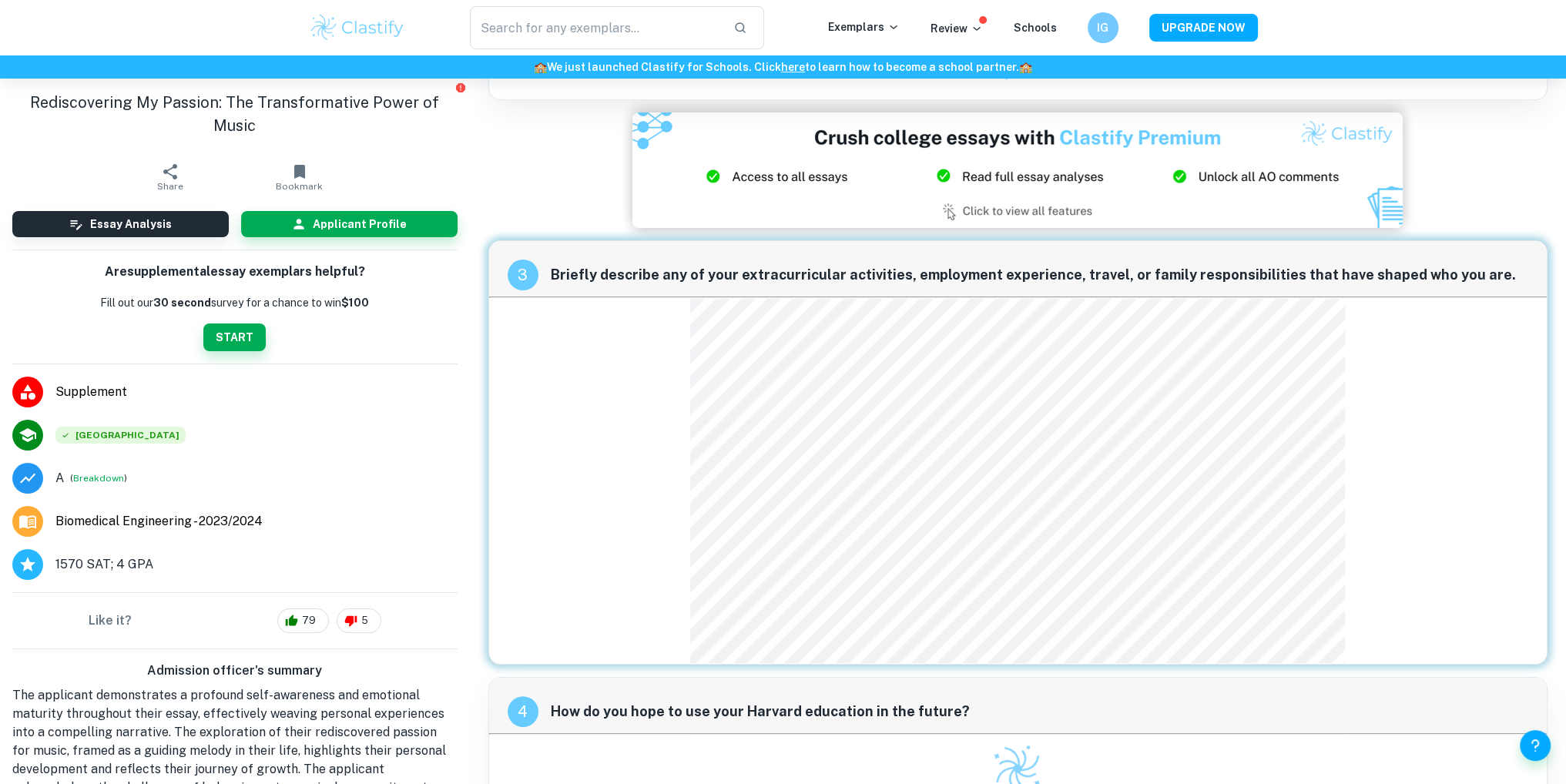
scroll to position [308, 0]
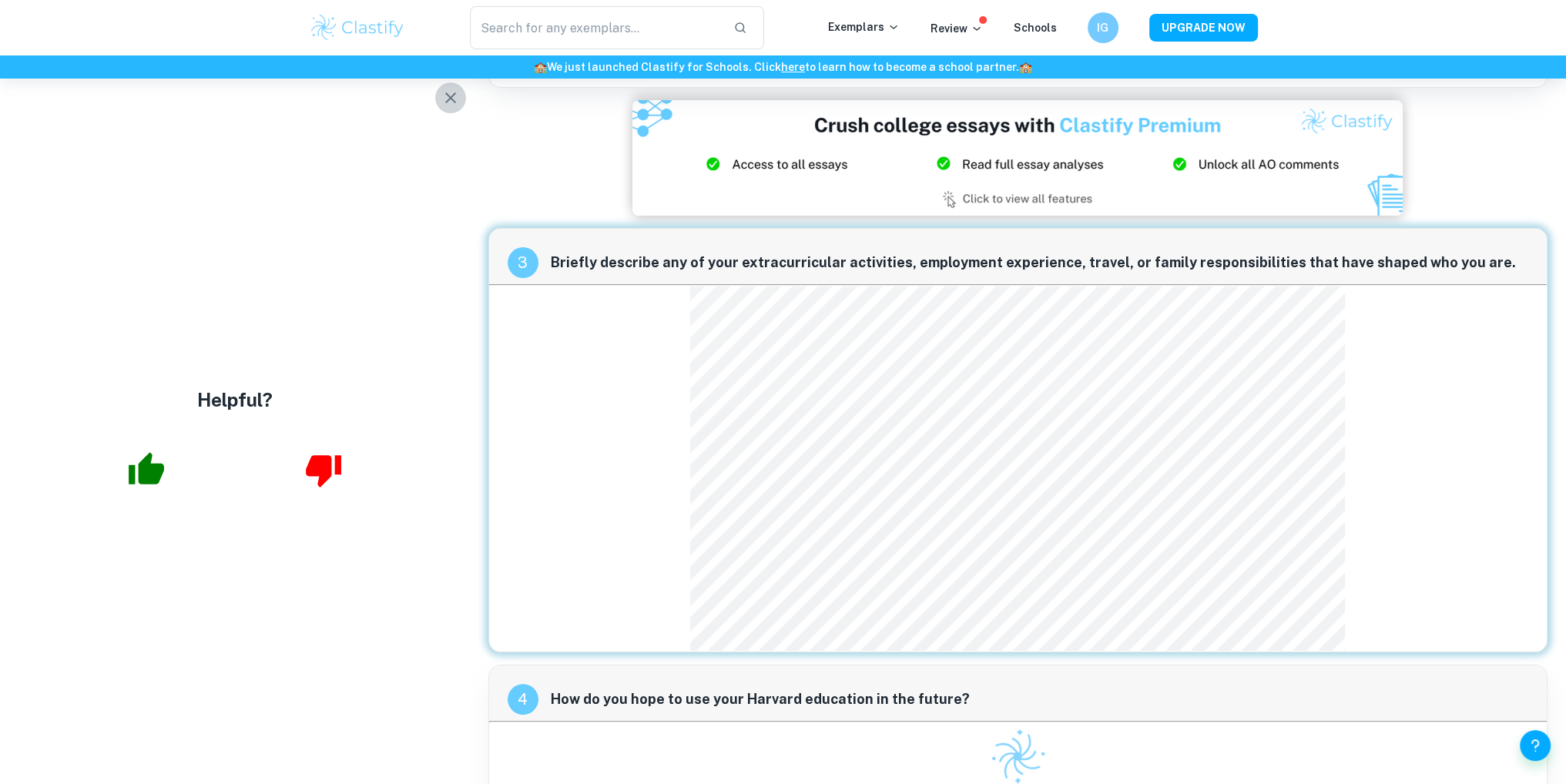
click at [454, 102] on icon "button" at bounding box center [450, 97] width 18 height 18
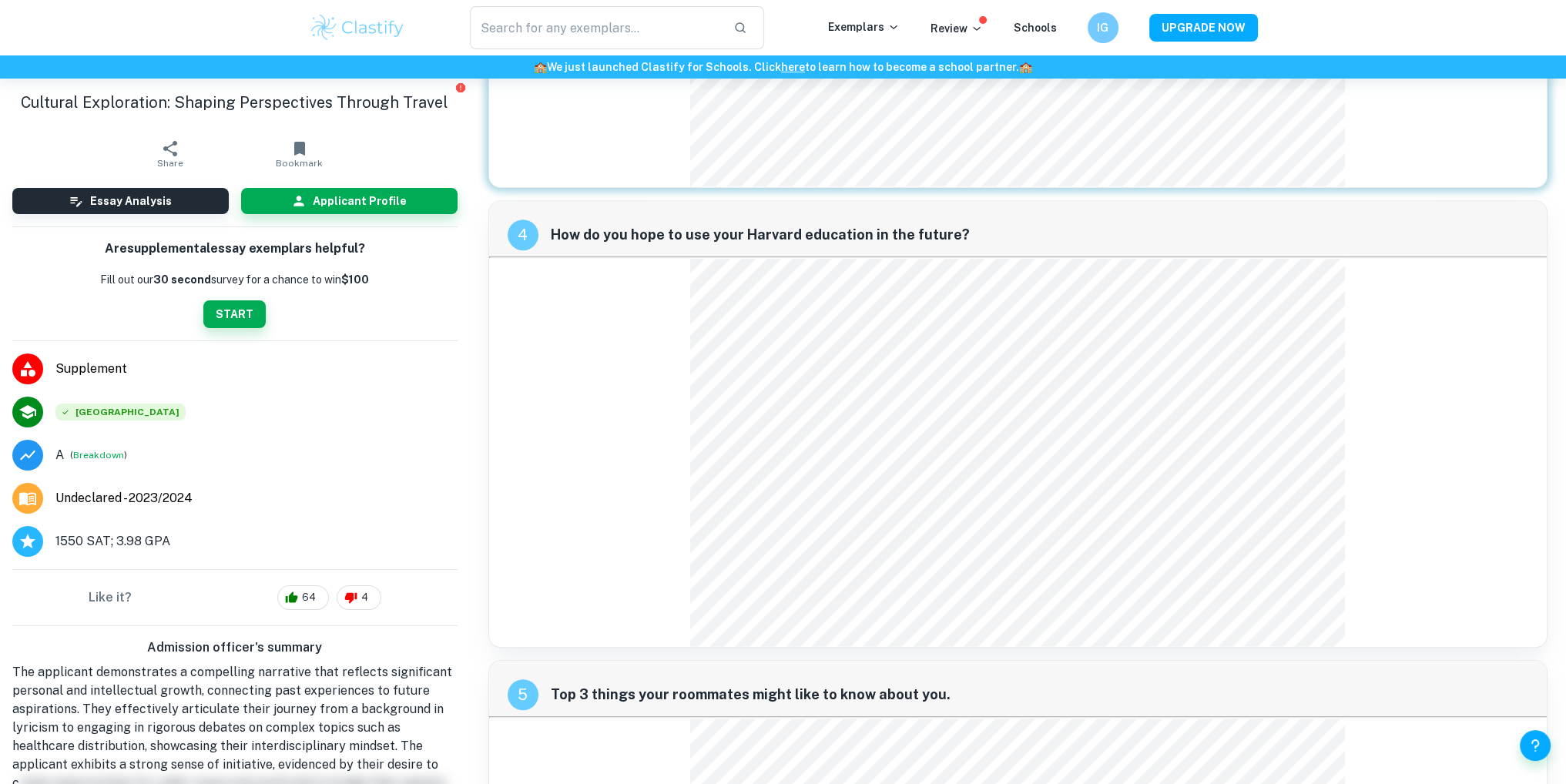
scroll to position [1540, 0]
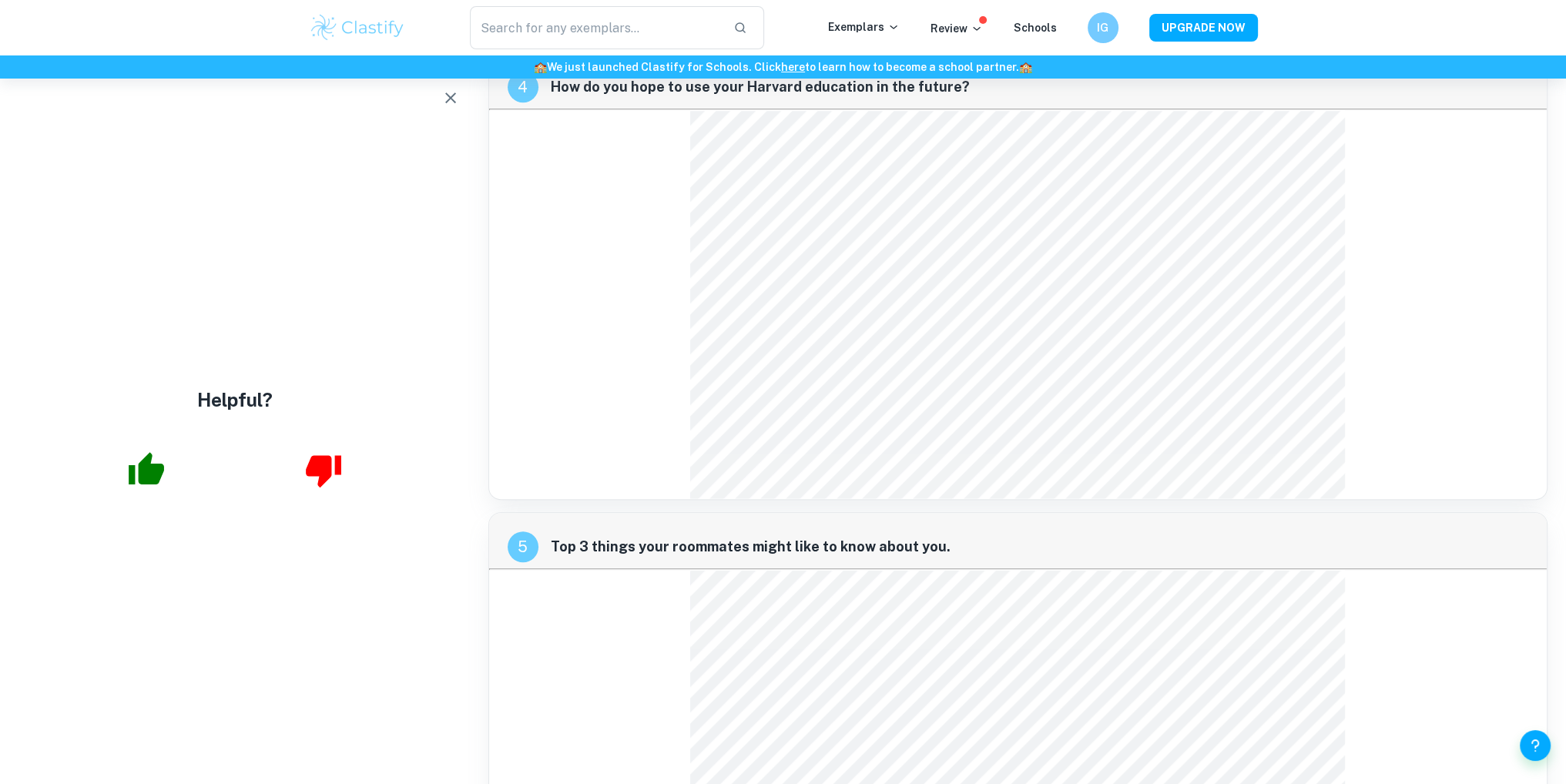
click at [152, 487] on icon "button" at bounding box center [146, 470] width 38 height 38
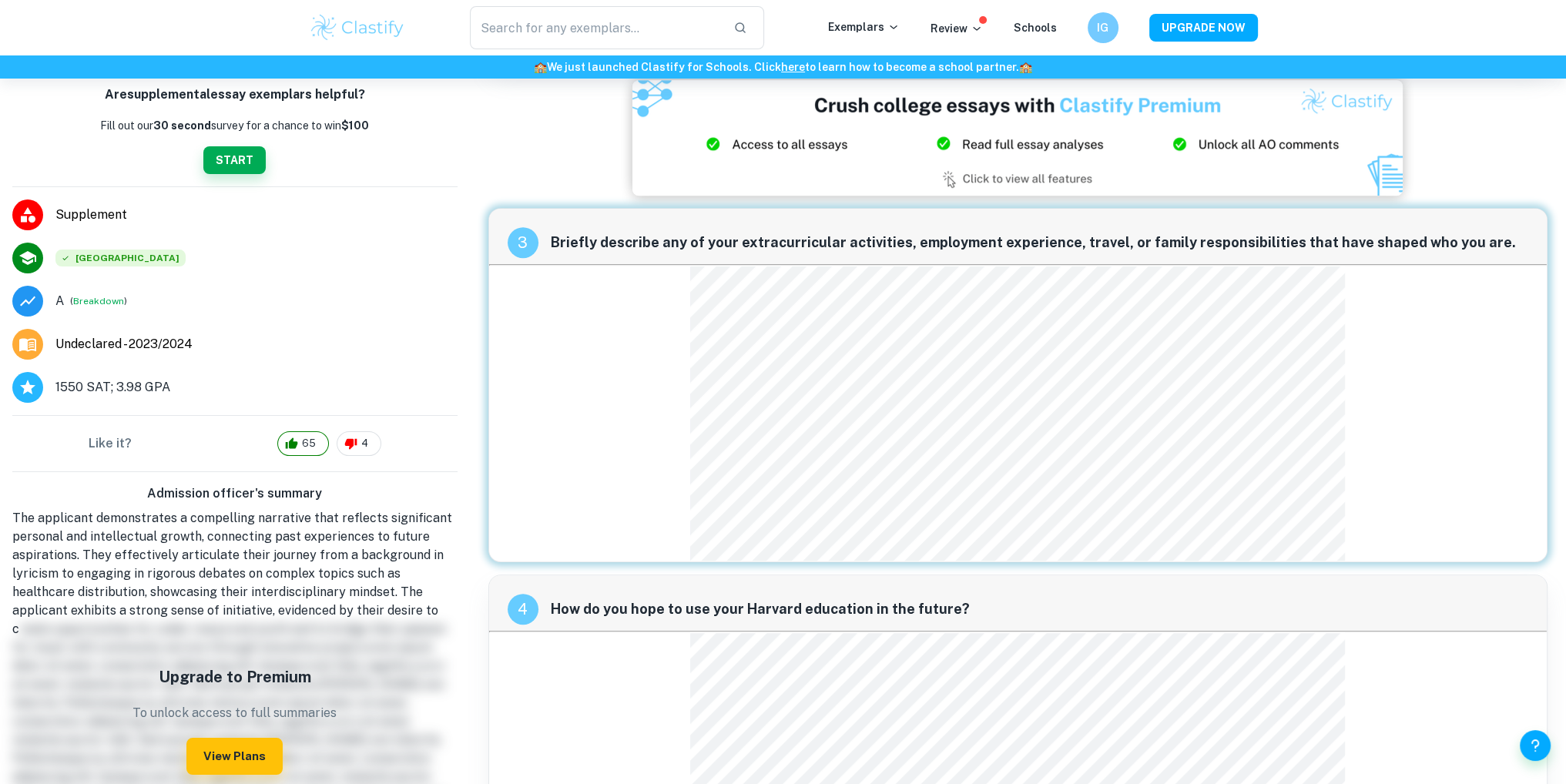
scroll to position [1014, 0]
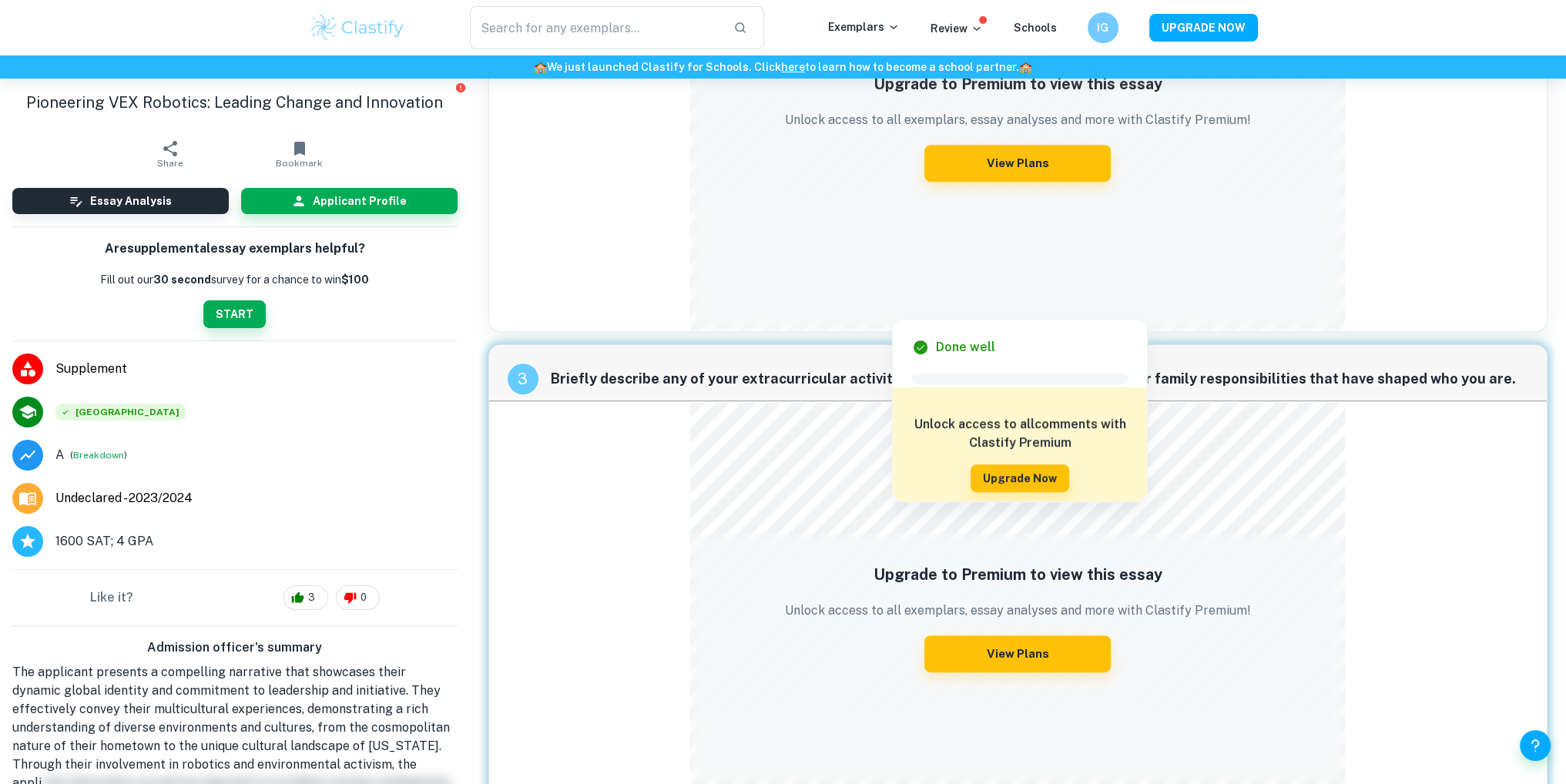
scroll to position [847, 0]
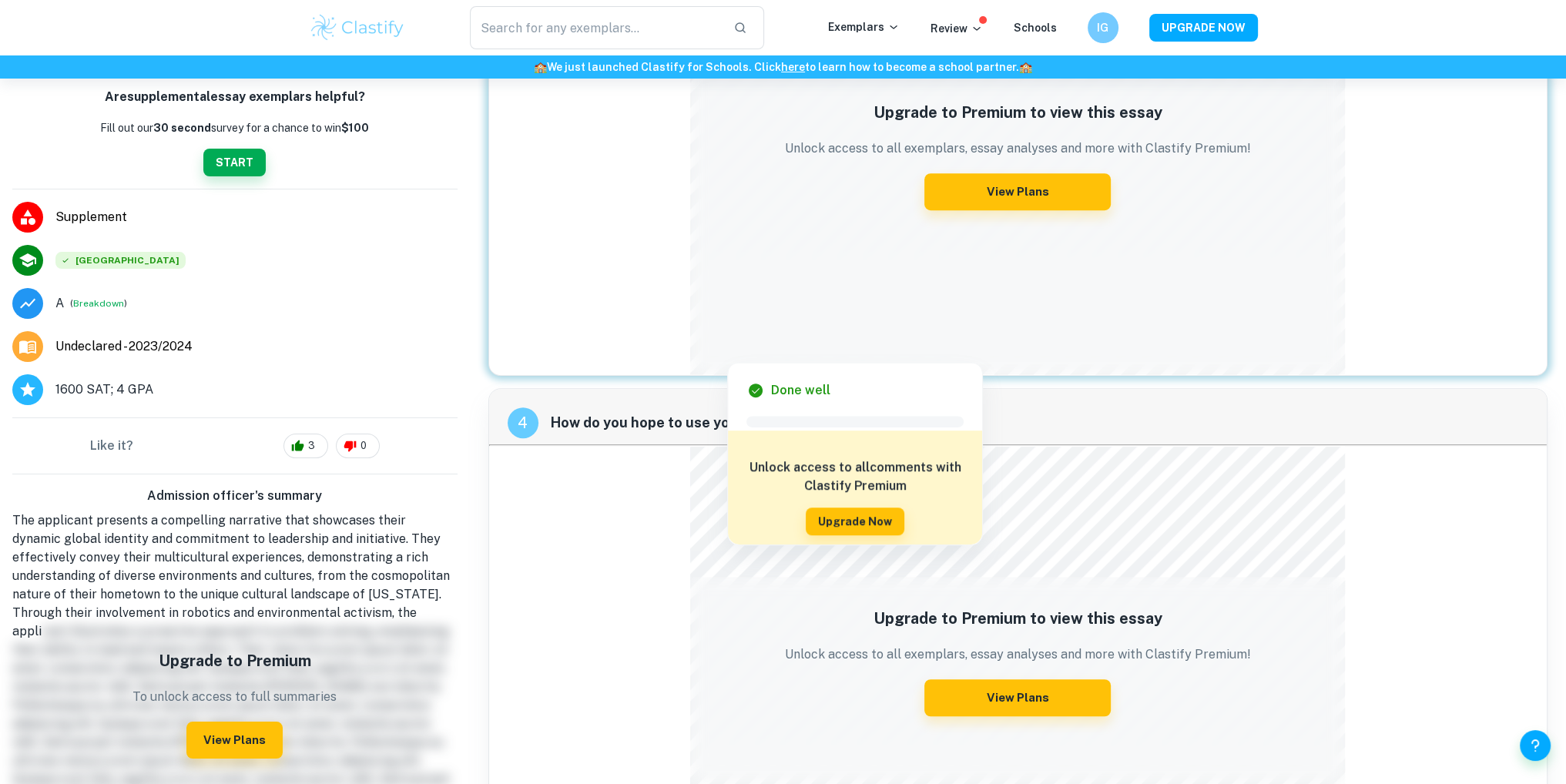
scroll to position [154, 0]
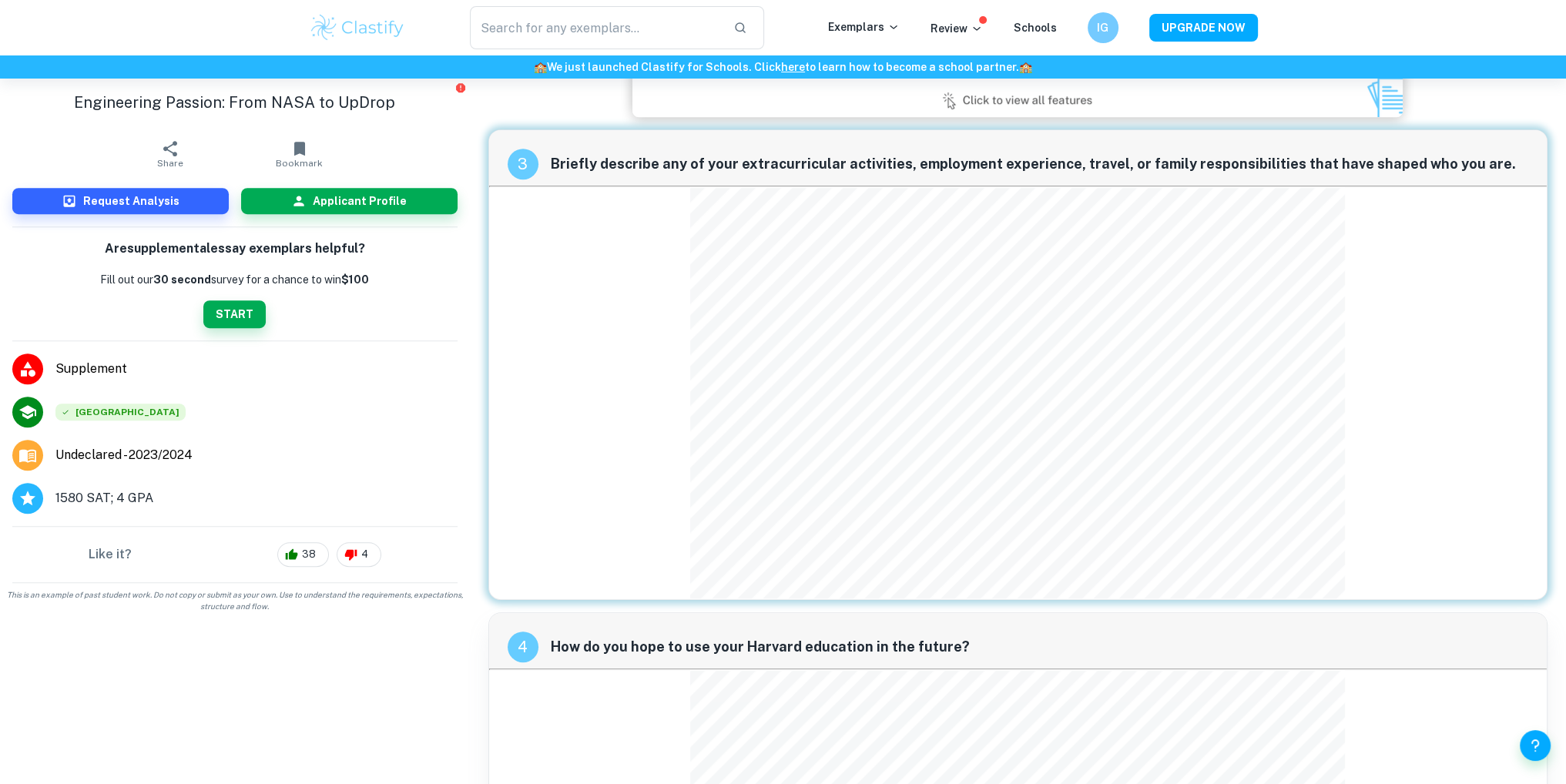
scroll to position [1095, 0]
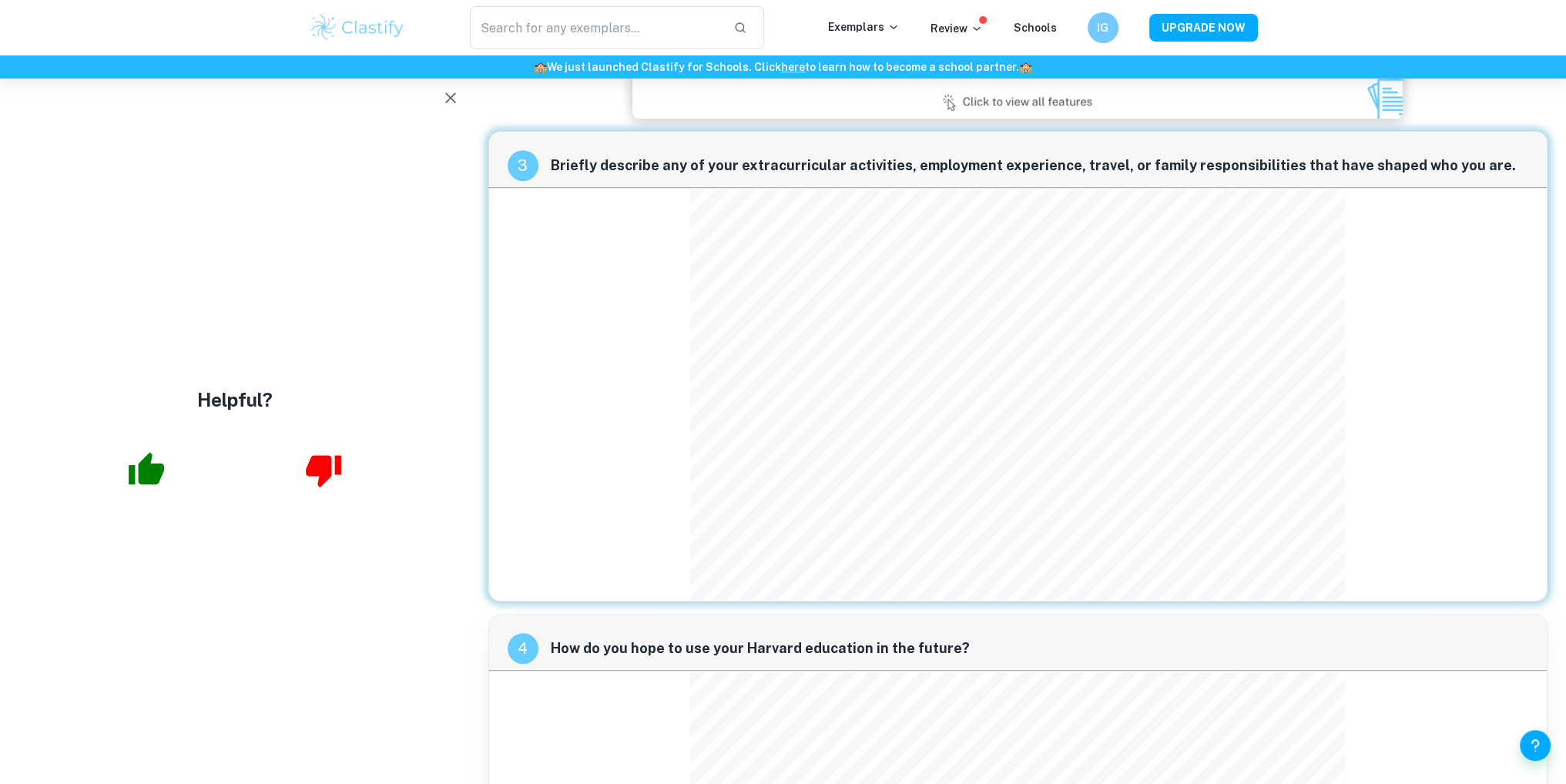
click at [120, 483] on button "button" at bounding box center [146, 469] width 63 height 63
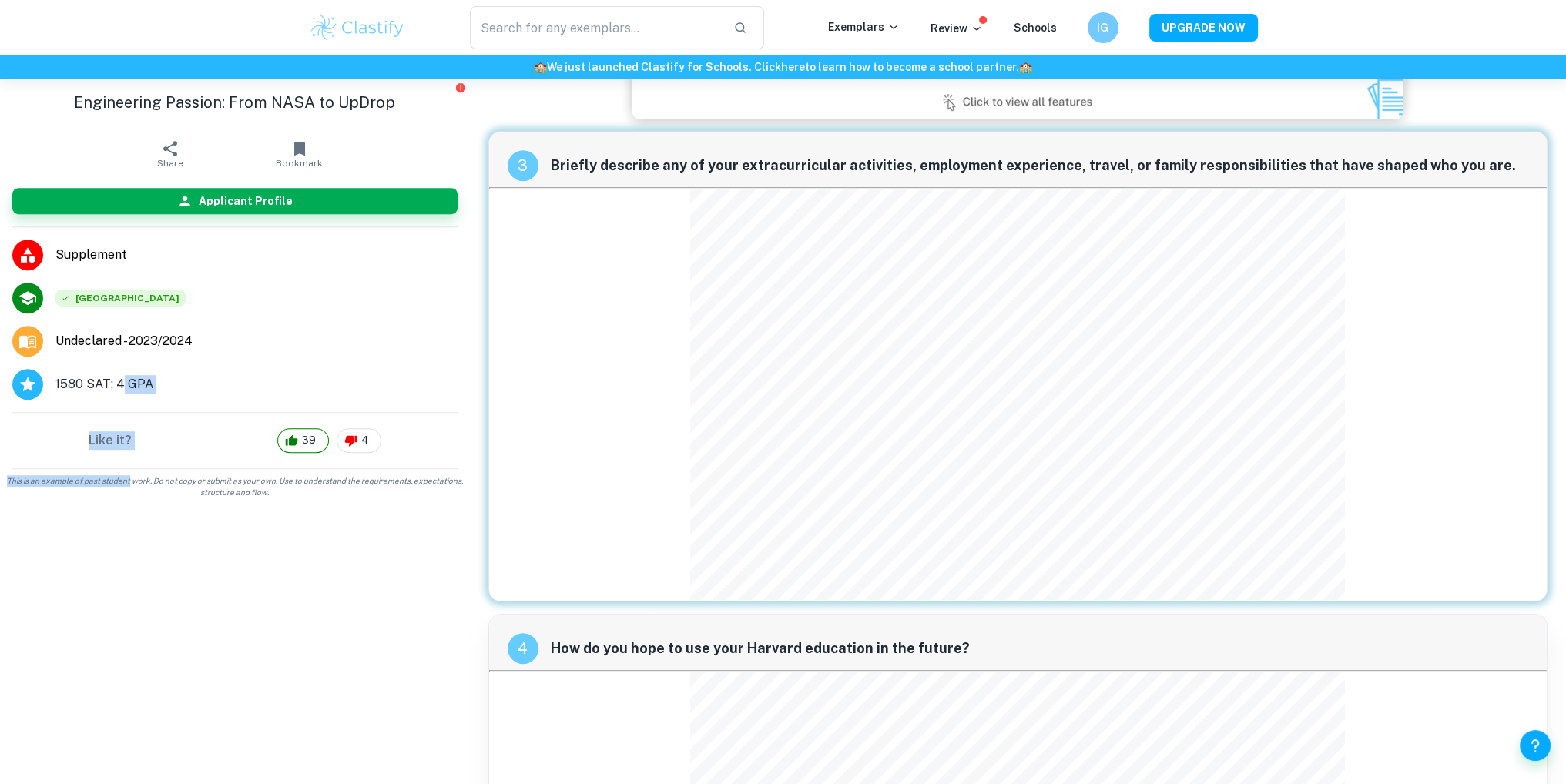
click at [122, 484] on aside "Engineering Passion: From NASA to UpDrop Share Bookmark Applicant Profile Suppl…" at bounding box center [235, 431] width 470 height 705
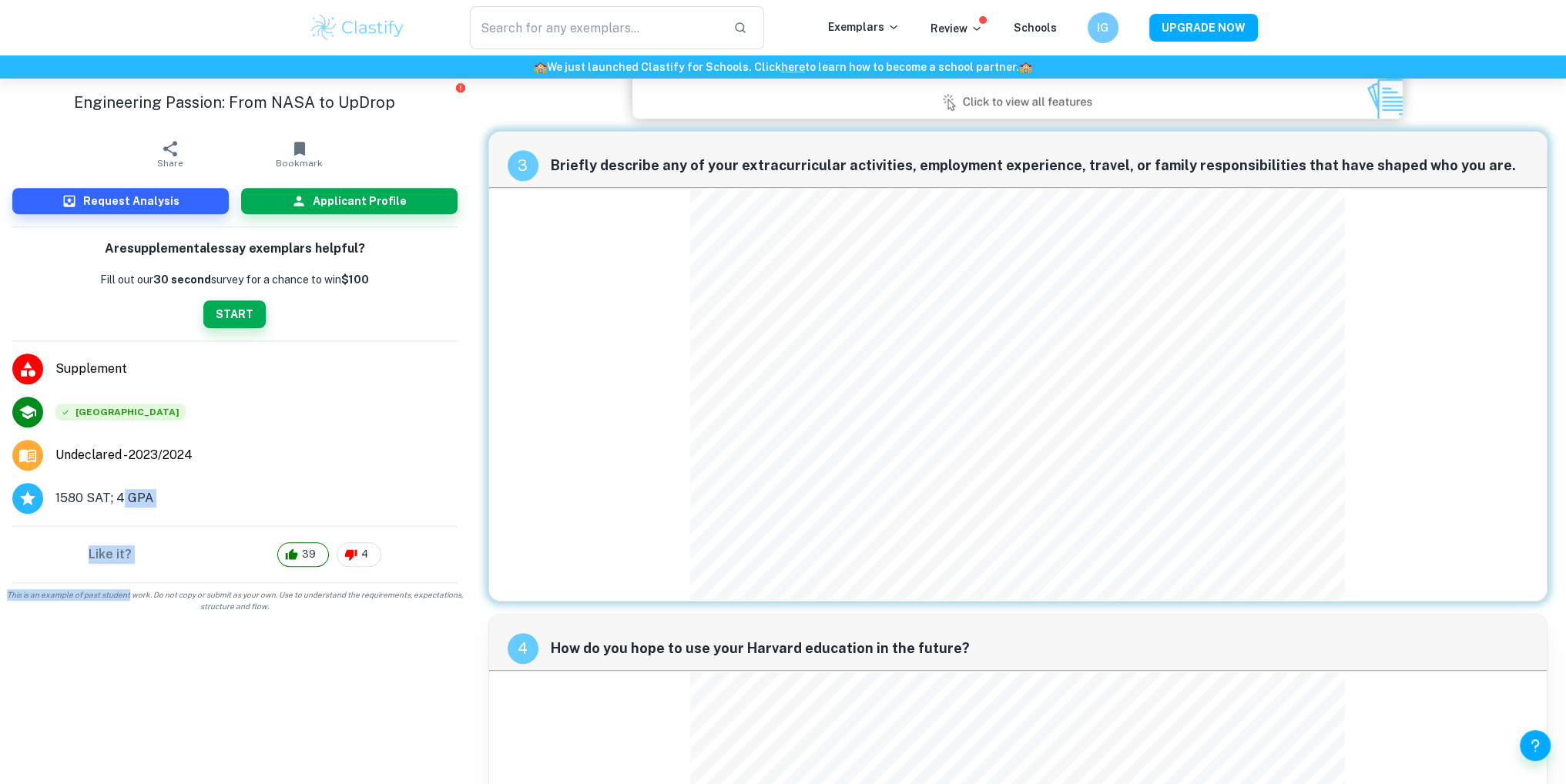
click at [181, 485] on li "1580 SAT; 4 GPA" at bounding box center [235, 497] width 470 height 43
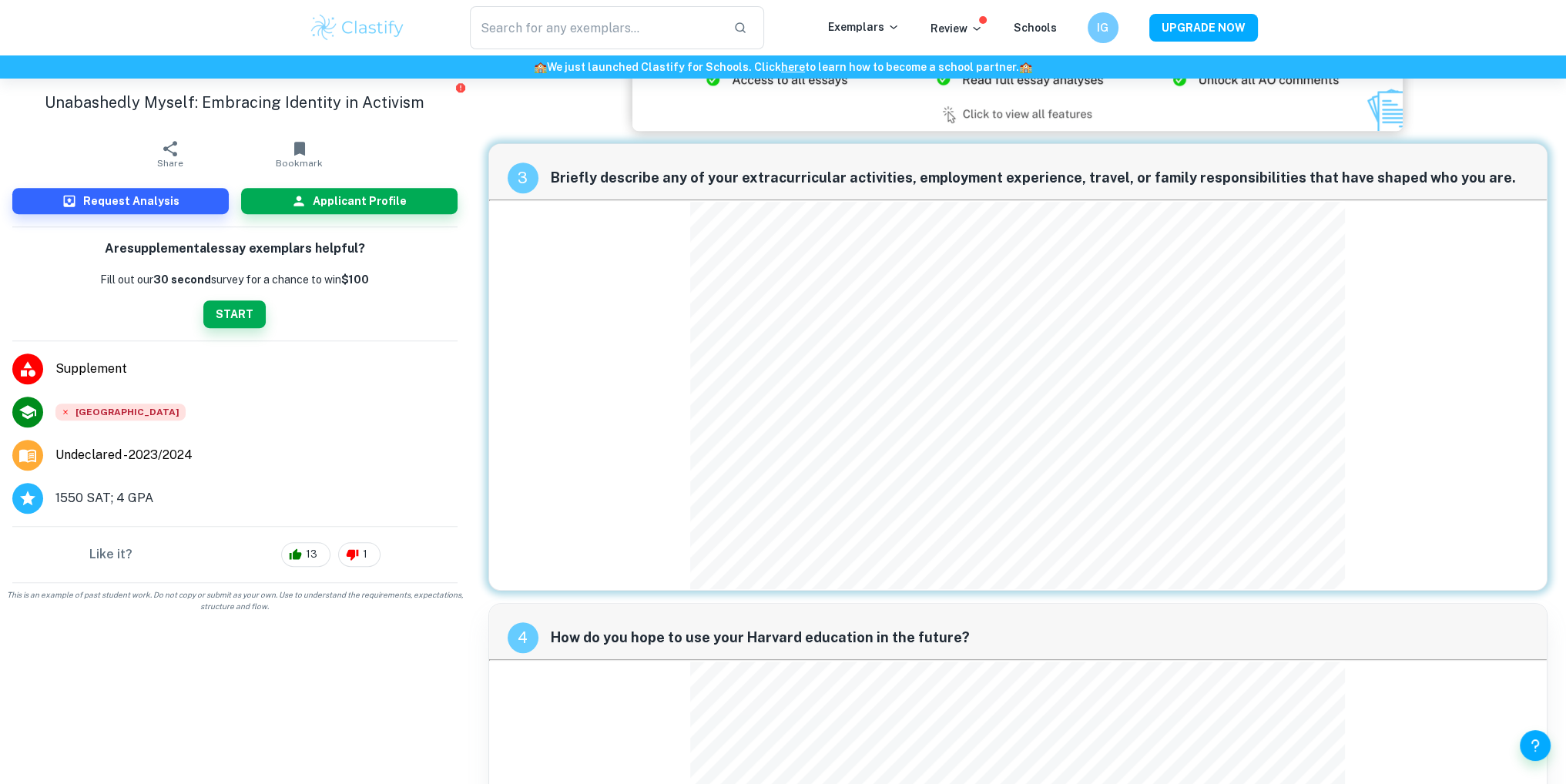
scroll to position [1078, 0]
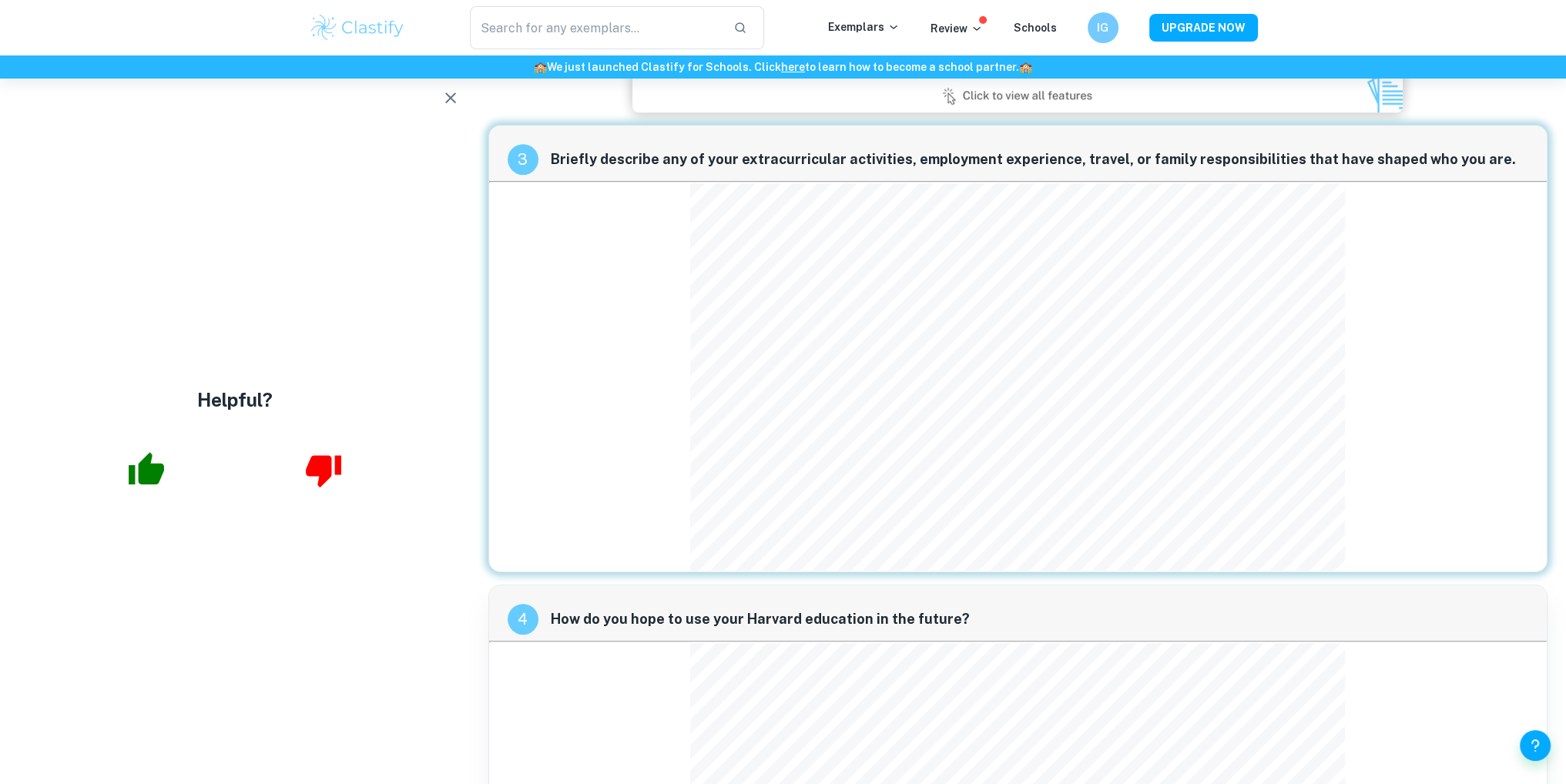
click at [132, 461] on icon "button" at bounding box center [146, 470] width 38 height 38
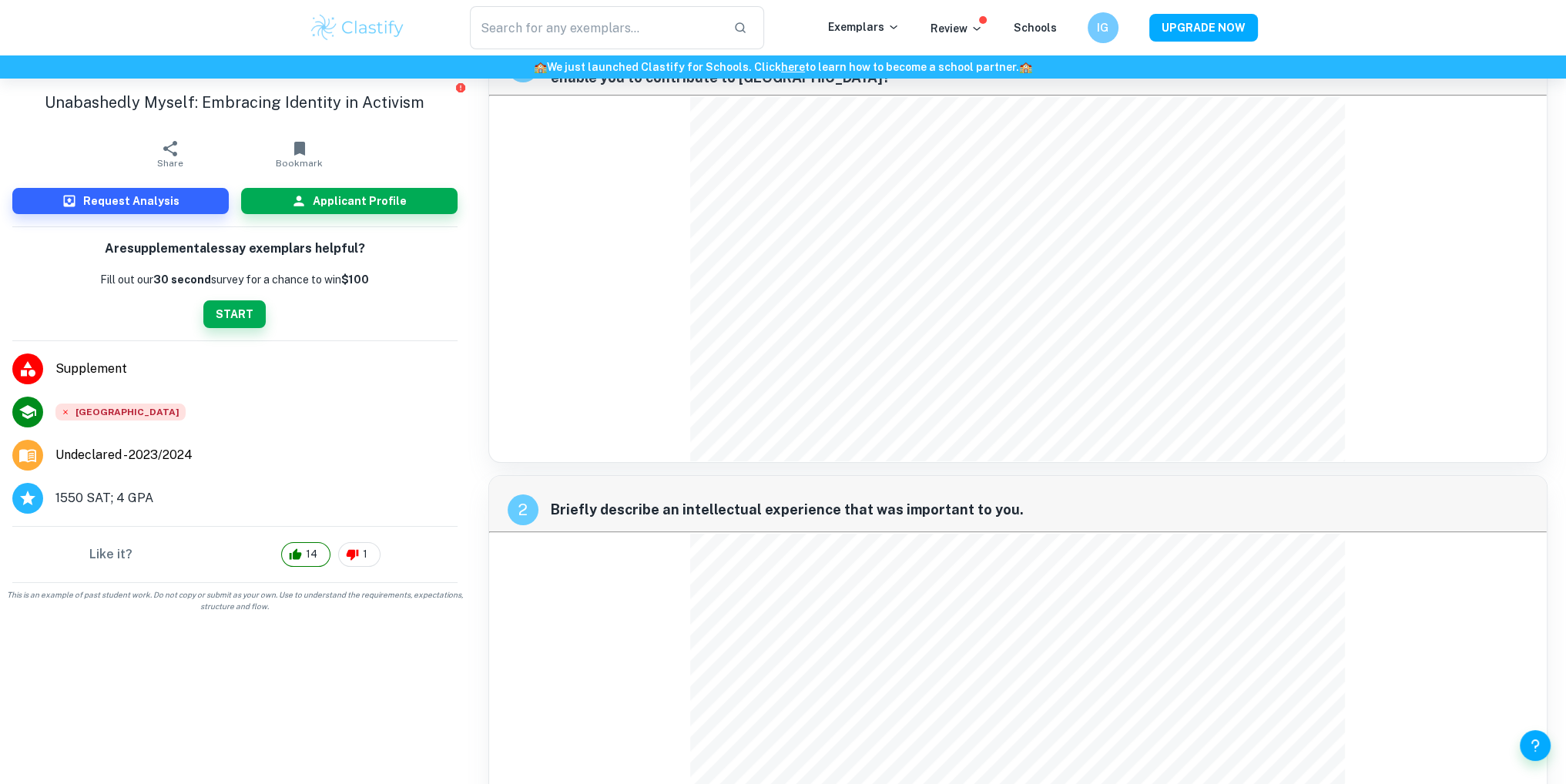
scroll to position [0, 0]
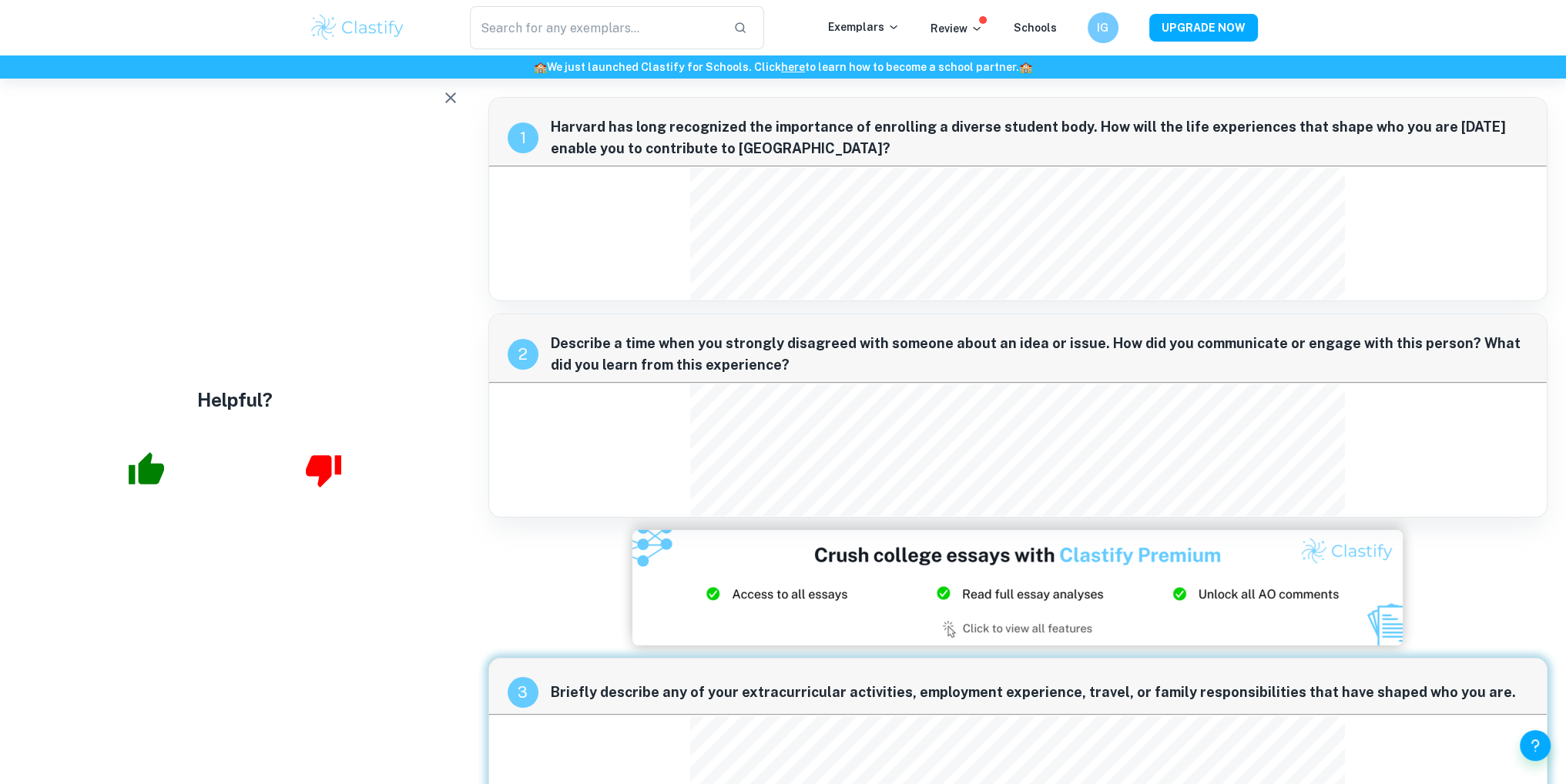
click at [132, 466] on icon "button" at bounding box center [146, 468] width 36 height 33
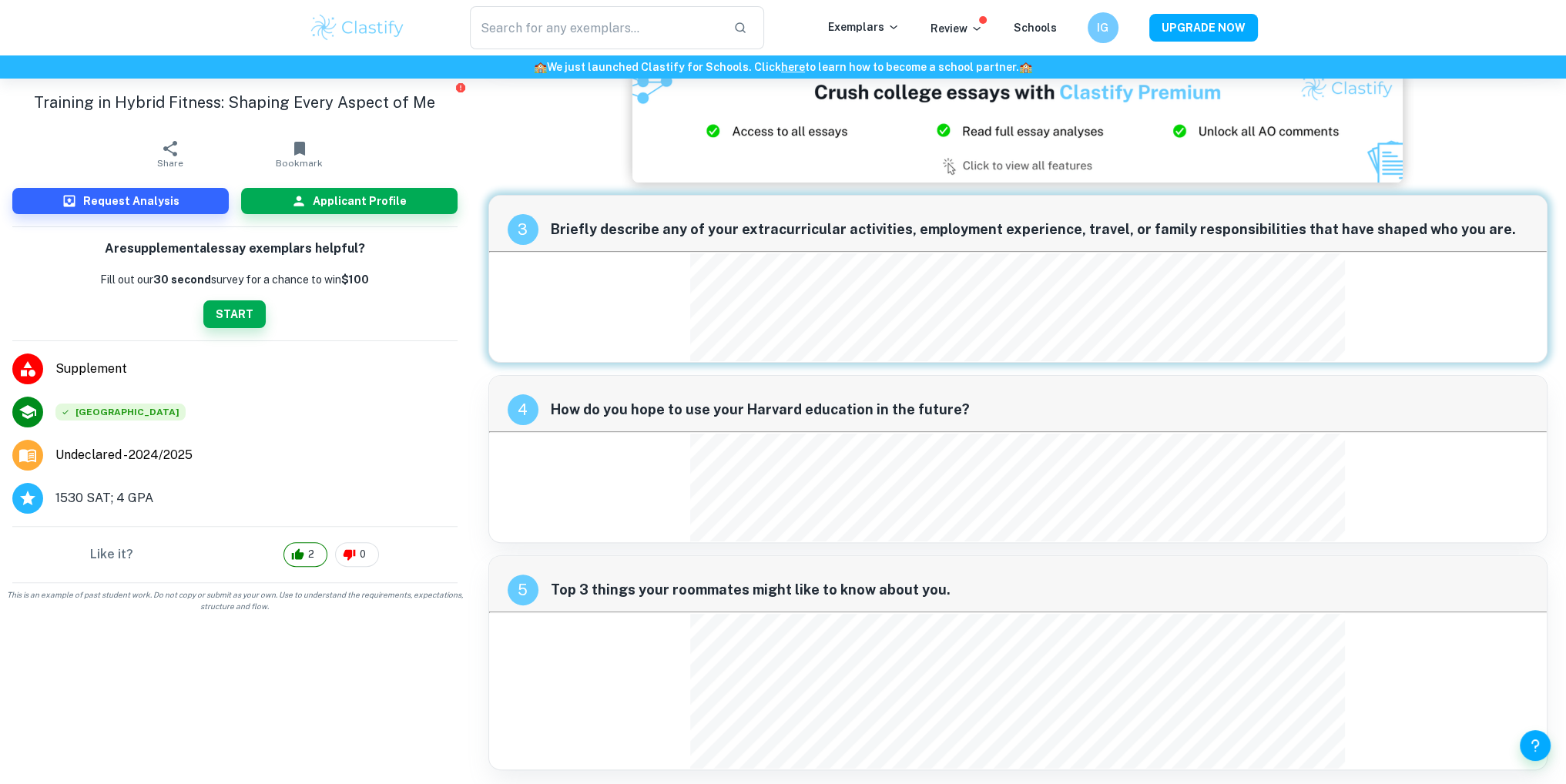
scroll to position [464, 0]
